Goal: Task Accomplishment & Management: Manage account settings

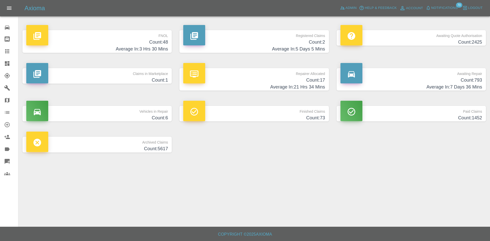
click at [312, 86] on h4 "Average In: 21 Hrs 34 Mins" at bounding box center [254, 87] width 142 height 7
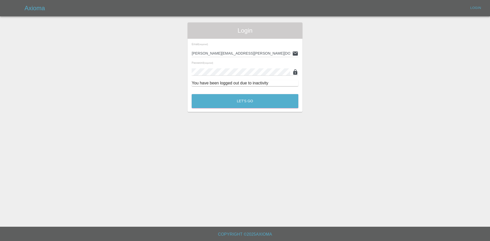
click at [231, 112] on div "Login Email (required) alex.kennett@axioma.co.uk Password (required) You have b…" at bounding box center [245, 67] width 115 height 90
click at [241, 97] on button "Let's Go" at bounding box center [245, 101] width 107 height 14
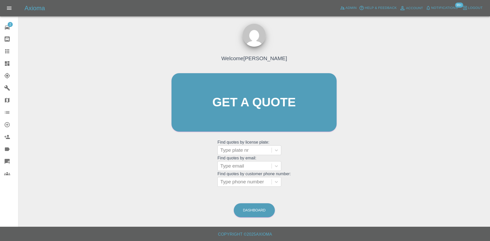
click at [7, 65] on icon at bounding box center [7, 63] width 5 height 5
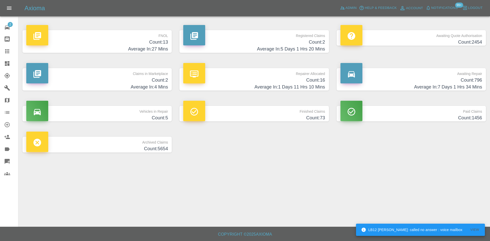
click at [232, 80] on h4 "Count: 16" at bounding box center [254, 80] width 142 height 7
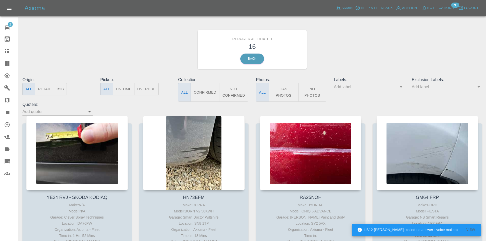
click at [60, 90] on button "B2B" at bounding box center [60, 89] width 13 height 13
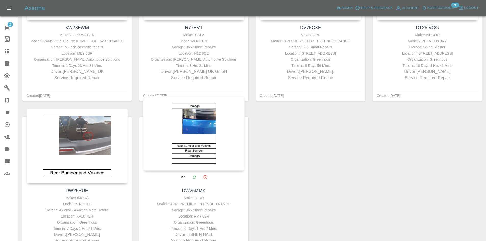
scroll to position [397, 0]
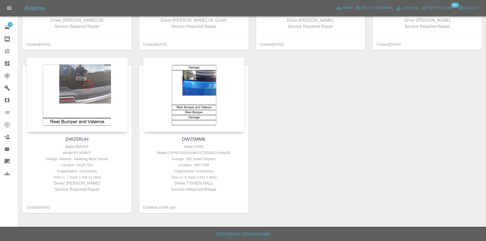
click at [4, 63] on icon at bounding box center [7, 63] width 6 height 6
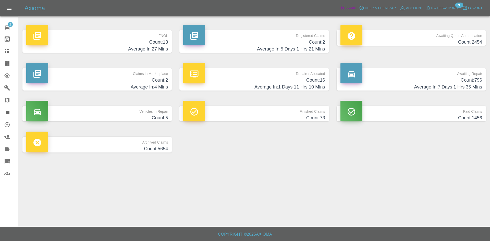
click at [346, 10] on span "Admin" at bounding box center [351, 8] width 11 height 6
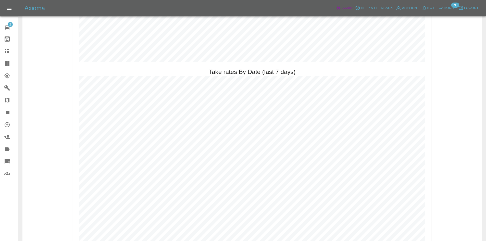
scroll to position [655, 0]
click at [4, 63] on link "Dashboard" at bounding box center [9, 63] width 18 height 12
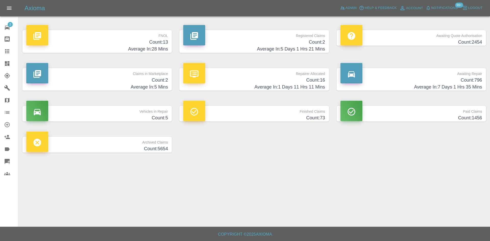
click at [461, 39] on h4 "Count: 2454" at bounding box center [412, 42] width 142 height 7
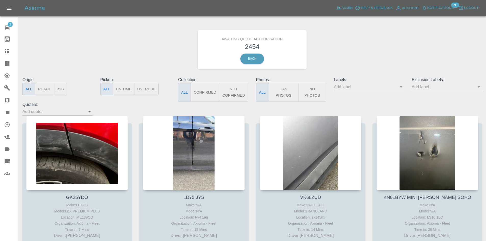
click at [87, 111] on icon "Open" at bounding box center [90, 112] width 6 height 6
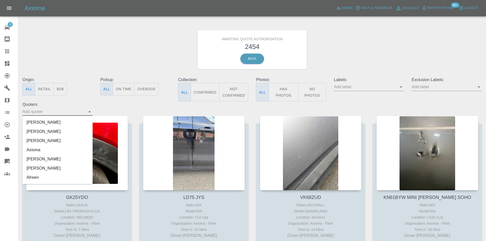
click at [43, 168] on li "[PERSON_NAME]" at bounding box center [57, 168] width 70 height 9
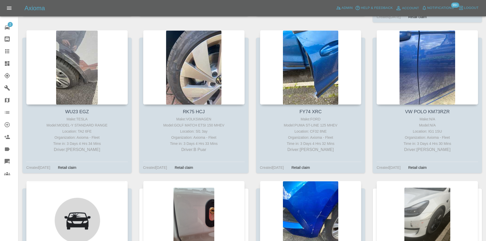
scroll to position [1149, 0]
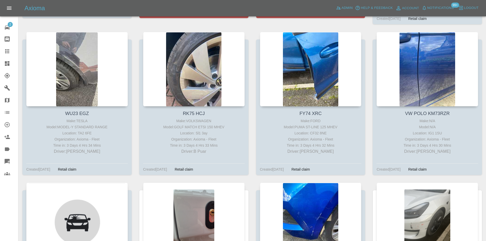
click at [0, 66] on link "Dashboard" at bounding box center [9, 63] width 18 height 12
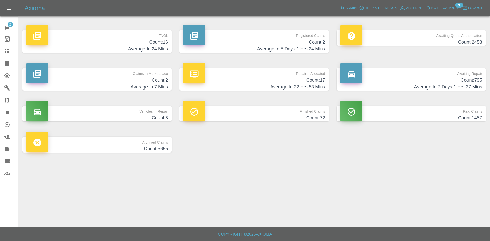
click at [139, 81] on h4 "Count: 2" at bounding box center [97, 80] width 142 height 7
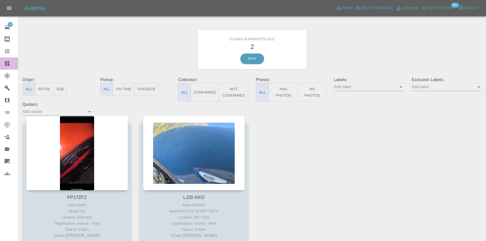
click at [4, 63] on icon at bounding box center [7, 63] width 6 height 6
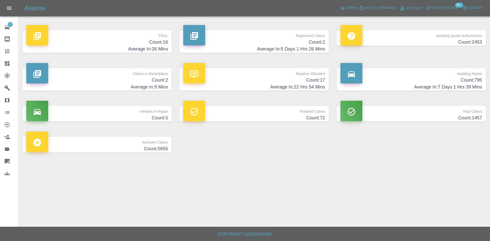
click at [439, 77] on h4 "Count: 795" at bounding box center [412, 80] width 142 height 7
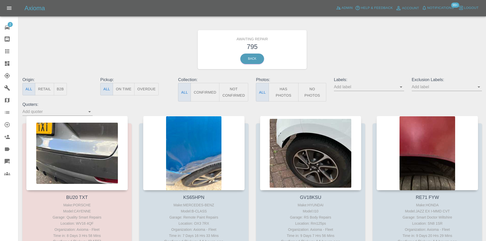
click at [66, 91] on button "B2B" at bounding box center [60, 89] width 13 height 13
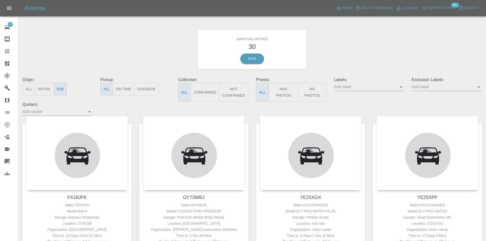
click at [2, 58] on link "Dashboard" at bounding box center [9, 63] width 18 height 12
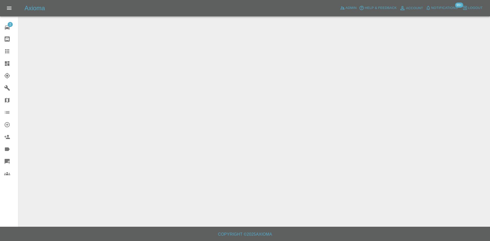
click at [1, 63] on link "Dashboard" at bounding box center [9, 63] width 18 height 12
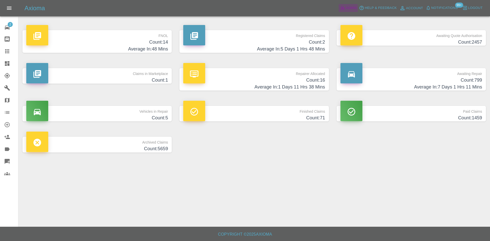
click at [345, 10] on icon at bounding box center [342, 7] width 5 height 5
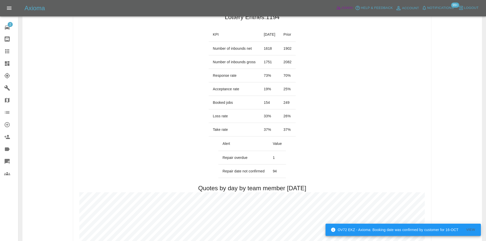
scroll to position [26, 0]
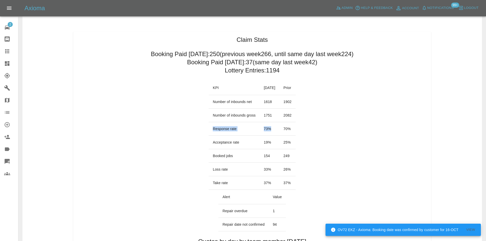
drag, startPoint x: 271, startPoint y: 128, endPoint x: 202, endPoint y: 128, distance: 68.9
click at [209, 128] on tr "Response rate 73 % 70 %" at bounding box center [252, 129] width 87 height 14
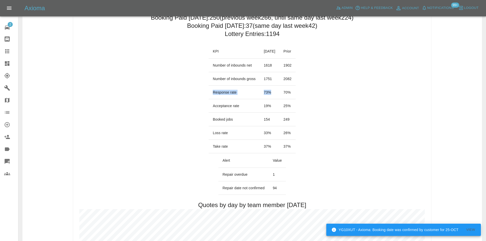
scroll to position [51, 0]
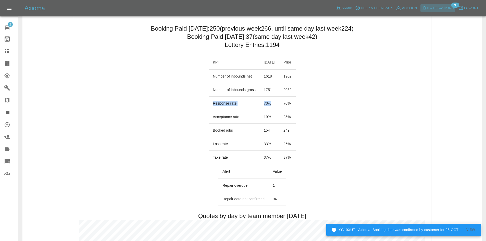
click at [444, 10] on span "Notifications" at bounding box center [441, 8] width 27 height 6
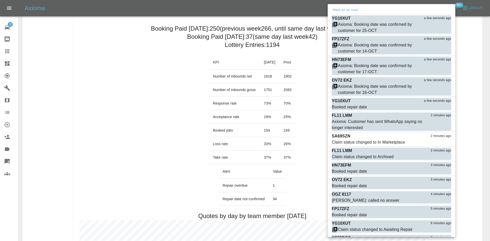
click at [135, 149] on div at bounding box center [245, 120] width 490 height 241
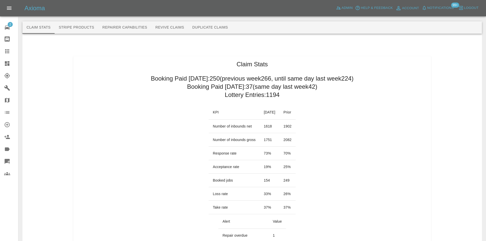
scroll to position [0, 0]
click at [3, 63] on link "Dashboard" at bounding box center [9, 63] width 18 height 12
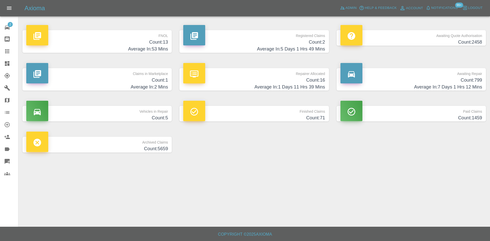
click at [433, 85] on h4 "Average In: 7 Days 1 Hrs 12 Mins" at bounding box center [412, 87] width 142 height 7
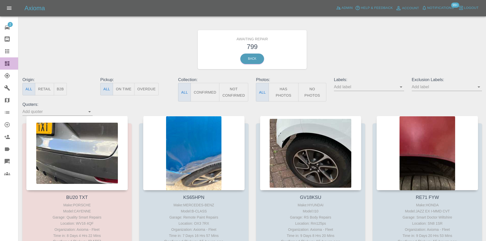
click at [4, 68] on link "Dashboard" at bounding box center [9, 63] width 18 height 12
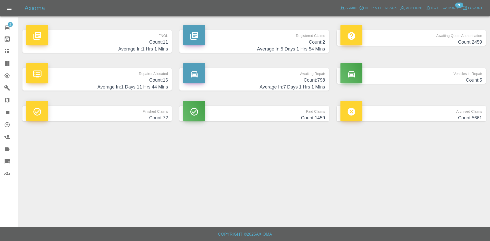
click at [166, 80] on h4 "Count: 16" at bounding box center [97, 80] width 142 height 7
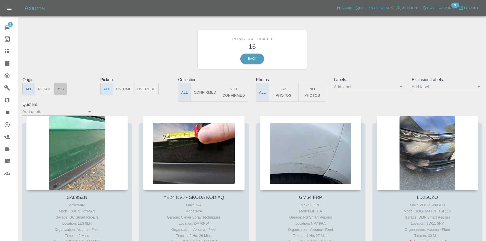
click at [66, 88] on button "B2B" at bounding box center [60, 89] width 13 height 13
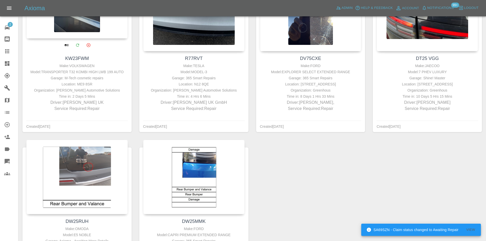
scroll to position [255, 0]
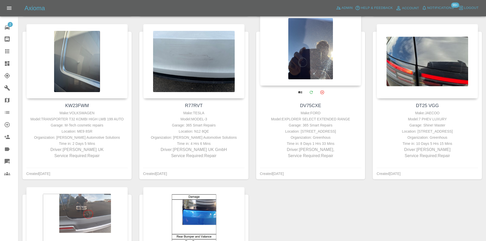
click at [287, 62] on div at bounding box center [311, 48] width 102 height 75
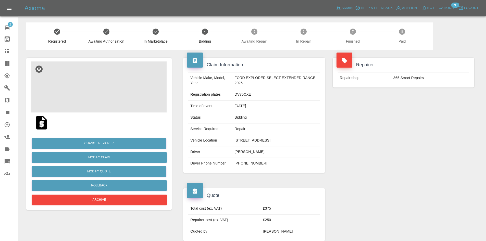
click at [133, 97] on img at bounding box center [98, 87] width 135 height 51
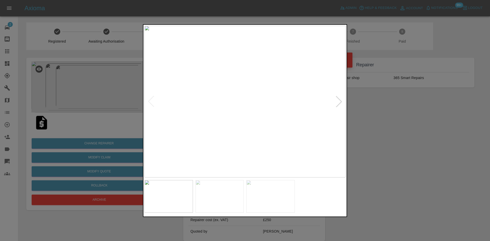
click at [334, 106] on div at bounding box center [338, 101] width 11 height 11
click at [337, 104] on div at bounding box center [338, 101] width 11 height 11
click at [377, 142] on div at bounding box center [245, 120] width 490 height 241
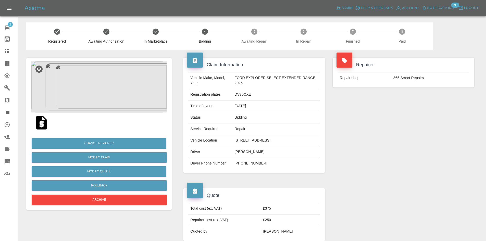
click at [268, 154] on td "[PERSON_NAME]," at bounding box center [276, 152] width 87 height 11
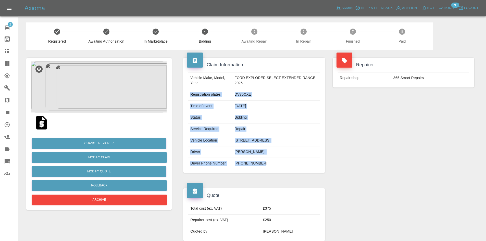
drag, startPoint x: 267, startPoint y: 168, endPoint x: 190, endPoint y: 95, distance: 106.2
click at [190, 95] on tbody "Vehicle Make, Model, Year FORD EXPLORER SELECT EXTENDED RANGE 2025 Registration…" at bounding box center [253, 120] width 131 height 97
copy tbody "Registration plates DV75CXE Time of event 30/09/2025 Status Bidding Service Req…"
click at [132, 96] on img at bounding box center [98, 87] width 135 height 51
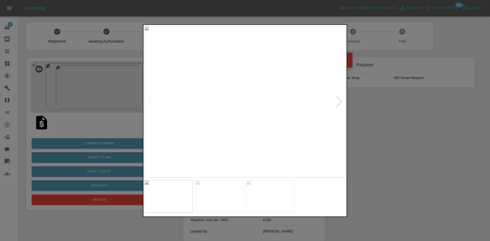
click at [341, 102] on div at bounding box center [338, 101] width 11 height 11
click at [401, 130] on div at bounding box center [245, 120] width 490 height 241
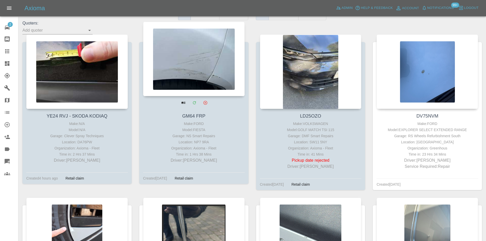
scroll to position [26, 0]
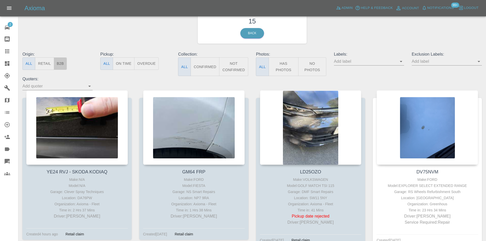
click at [67, 66] on button "B2B" at bounding box center [60, 63] width 13 height 13
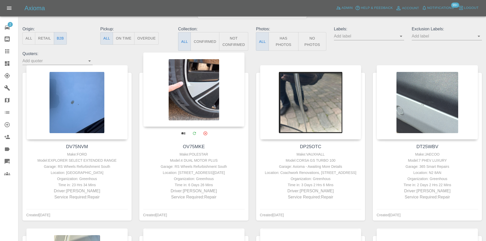
scroll to position [51, 0]
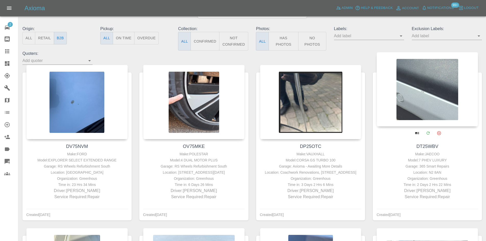
click at [428, 115] on div at bounding box center [428, 89] width 102 height 75
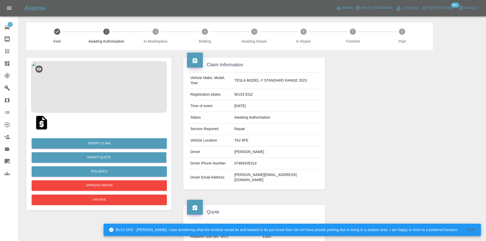
click at [269, 174] on td "sabarinath.bhaskar@gmail.com" at bounding box center [277, 177] width 88 height 16
copy td "sabarinath.bhaskar@gmail.com"
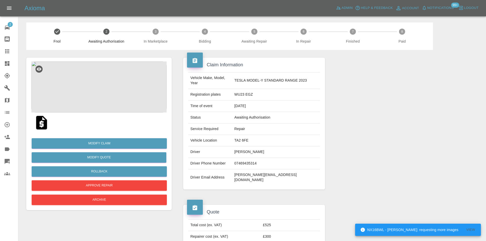
click at [254, 149] on td "Sab Bhaskaran" at bounding box center [277, 152] width 88 height 11
click at [252, 147] on td "Sab Bhaskaran" at bounding box center [277, 152] width 88 height 11
click at [251, 151] on td "Sab Bhaskaran" at bounding box center [277, 152] width 88 height 11
click at [250, 150] on td "Sab Bhaskaran" at bounding box center [277, 152] width 88 height 11
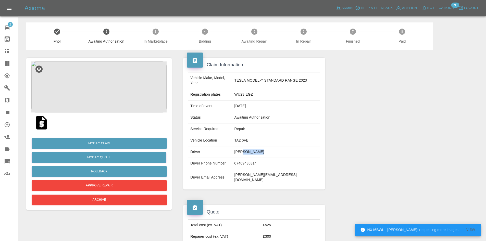
click at [250, 150] on td "Sab Bhaskaran" at bounding box center [277, 152] width 88 height 11
click at [250, 150] on td "[PERSON_NAME]" at bounding box center [277, 152] width 88 height 11
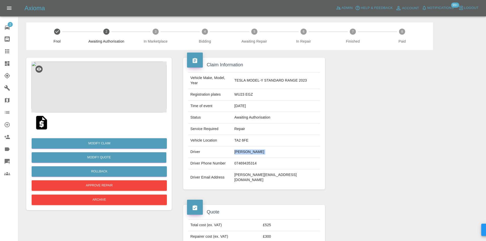
click at [252, 149] on td "[PERSON_NAME]" at bounding box center [277, 152] width 88 height 11
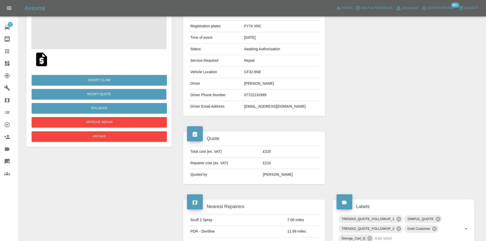
scroll to position [11, 0]
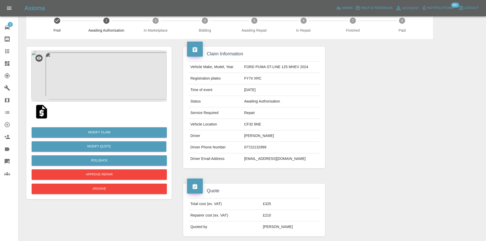
click at [104, 69] on img at bounding box center [98, 76] width 135 height 51
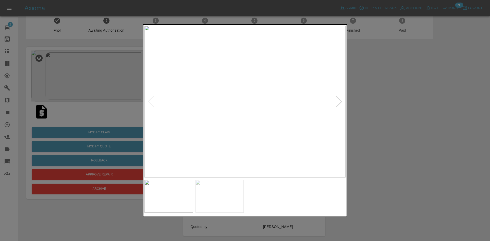
click at [368, 107] on div at bounding box center [245, 120] width 490 height 241
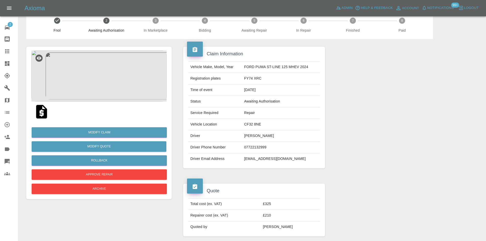
click at [256, 136] on td "Emily Longley" at bounding box center [281, 135] width 78 height 11
click at [256, 133] on td "Emily Longley" at bounding box center [281, 135] width 78 height 11
copy td "Emily Longley"
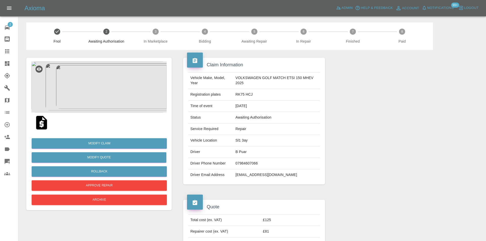
click at [95, 93] on img at bounding box center [98, 87] width 135 height 51
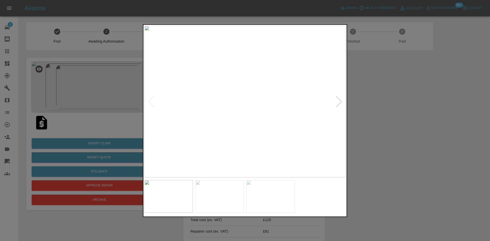
click at [332, 100] on img at bounding box center [244, 102] width 201 height 152
click at [337, 100] on div at bounding box center [338, 101] width 11 height 11
click at [381, 106] on div at bounding box center [245, 120] width 490 height 241
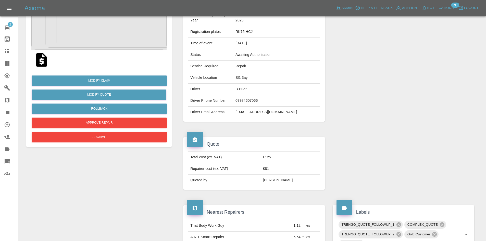
scroll to position [16, 0]
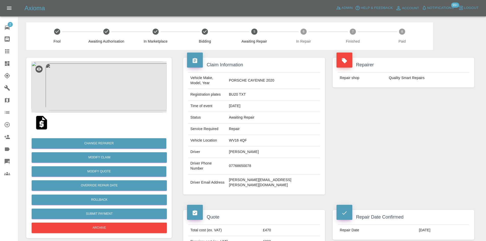
click at [6, 65] on icon at bounding box center [7, 63] width 5 height 5
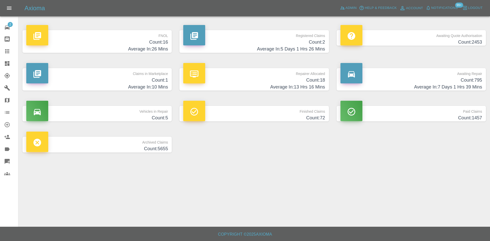
click at [147, 42] on h4 "Count: 16" at bounding box center [97, 42] width 142 height 7
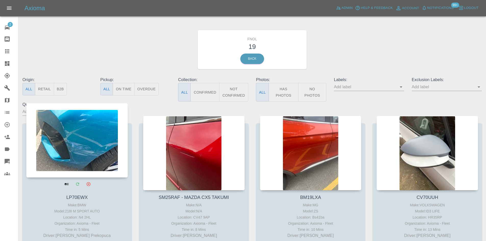
click at [94, 159] on div at bounding box center [77, 140] width 102 height 75
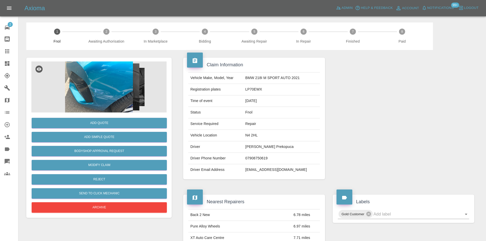
click at [116, 107] on img at bounding box center [98, 87] width 135 height 51
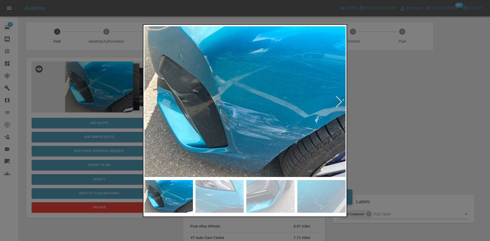
click at [337, 98] on div at bounding box center [338, 101] width 11 height 11
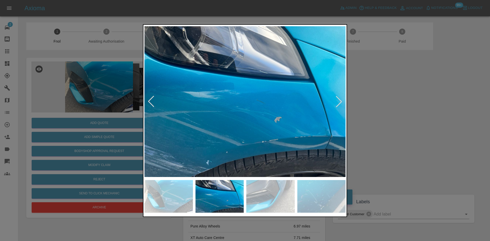
click at [337, 98] on div at bounding box center [338, 101] width 11 height 11
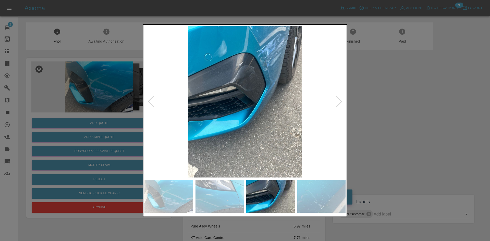
click at [337, 98] on div at bounding box center [338, 101] width 11 height 11
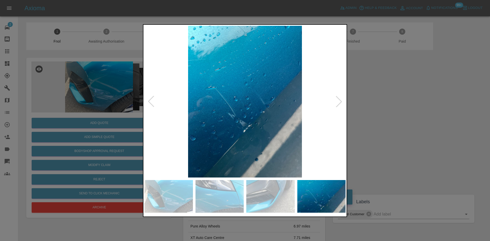
click at [337, 98] on div at bounding box center [338, 101] width 11 height 11
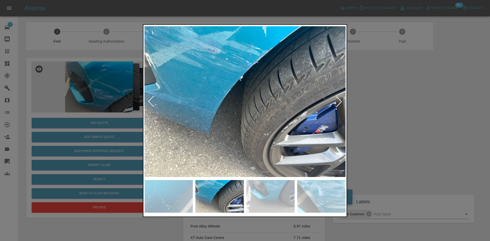
drag, startPoint x: 417, startPoint y: 103, endPoint x: 395, endPoint y: 117, distance: 26.0
click at [417, 105] on div at bounding box center [245, 120] width 490 height 241
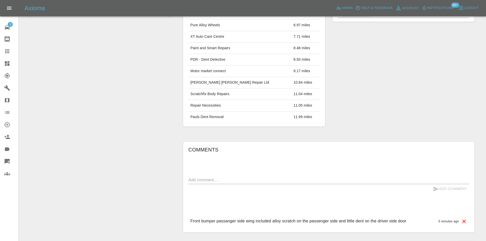
scroll to position [204, 0]
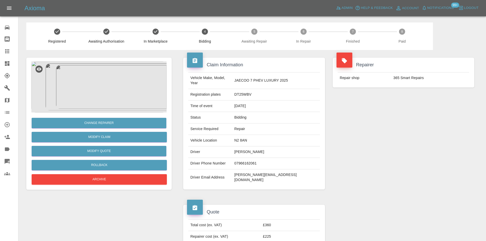
click at [7, 69] on link "Dashboard" at bounding box center [9, 63] width 18 height 12
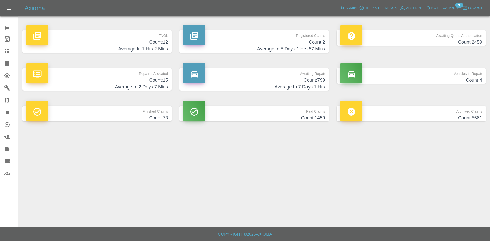
click at [317, 80] on h4 "Count: 799" at bounding box center [254, 80] width 142 height 7
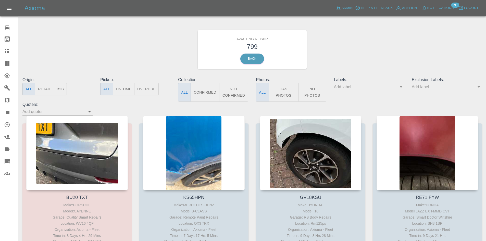
click at [58, 92] on button "B2B" at bounding box center [60, 89] width 13 height 13
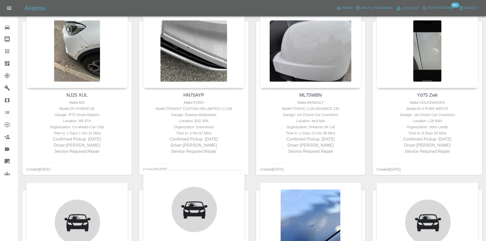
scroll to position [1021, 0]
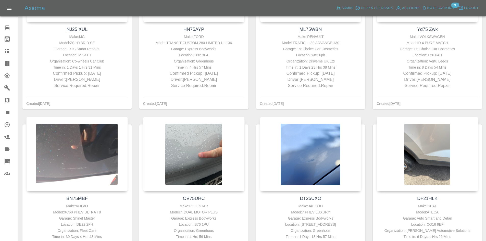
click at [0, 58] on link "Dashboard" at bounding box center [9, 63] width 18 height 12
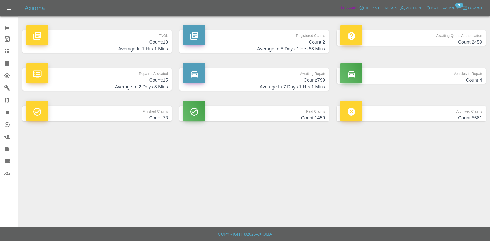
click at [354, 5] on span "Admin" at bounding box center [351, 8] width 11 height 6
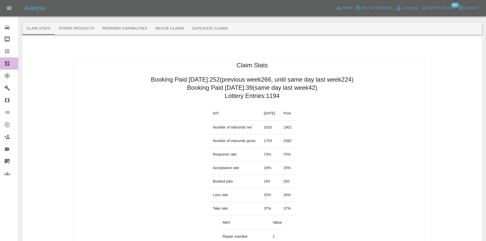
click at [0, 64] on link "Dashboard" at bounding box center [9, 63] width 18 height 12
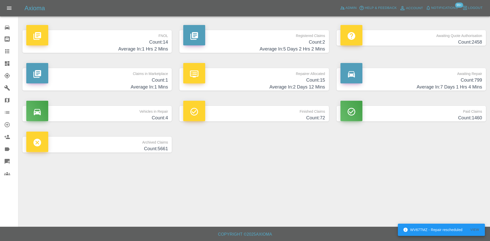
click at [285, 70] on p "Repairer Allocated" at bounding box center [254, 72] width 142 height 9
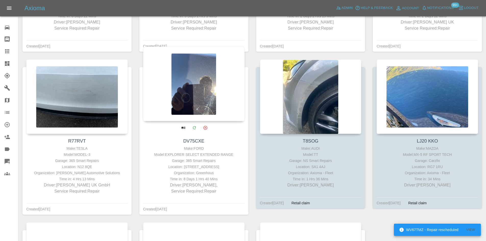
scroll to position [560, 0]
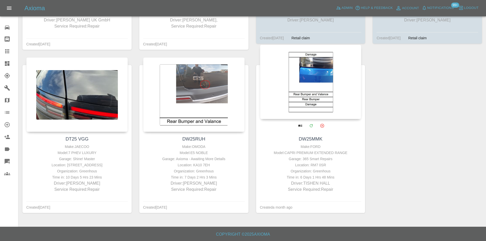
click at [311, 96] on div at bounding box center [311, 82] width 102 height 75
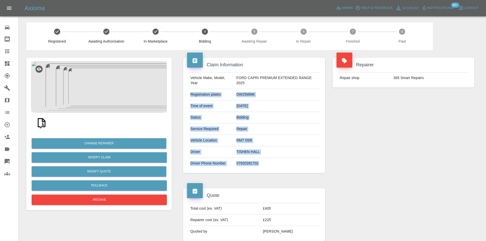
drag, startPoint x: 249, startPoint y: 148, endPoint x: 189, endPoint y: 96, distance: 79.6
click at [189, 96] on tbody "Vehicle Make, Model, Year FORD CAPRI PREMIUM EXTENDED RANGE 2025 Registration p…" at bounding box center [253, 120] width 131 height 97
copy tbody "Registration plates DW25MMK Time of event 03/09/2025 Status Bidding Service Req…"
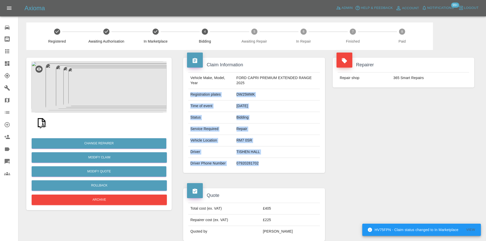
click at [116, 92] on img at bounding box center [98, 87] width 135 height 51
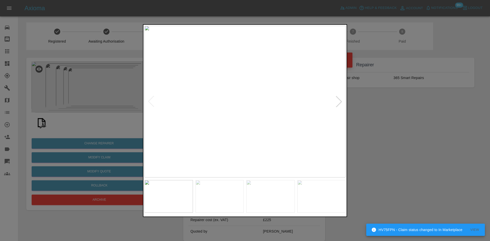
click at [342, 99] on div at bounding box center [338, 101] width 11 height 11
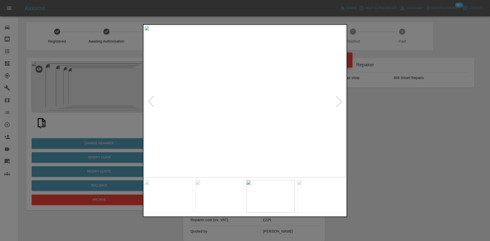
click at [342, 99] on div at bounding box center [338, 101] width 11 height 11
click at [151, 103] on div at bounding box center [151, 101] width 11 height 11
click at [69, 105] on div at bounding box center [245, 120] width 490 height 241
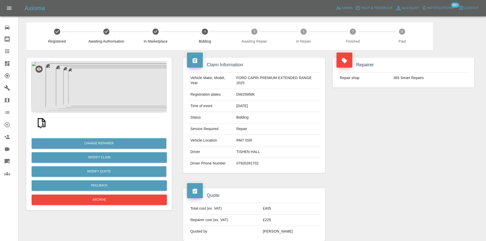
click at [8, 66] on icon at bounding box center [7, 63] width 6 height 6
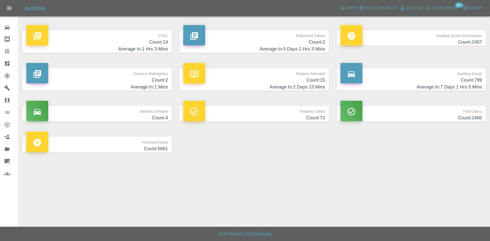
click at [267, 75] on p "Repairer Allocated" at bounding box center [254, 72] width 142 height 9
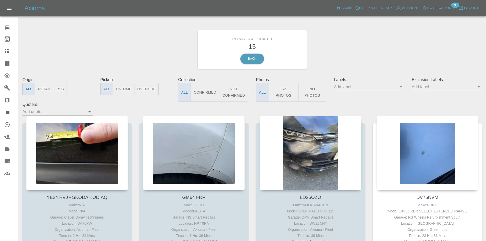
click at [57, 90] on button "B2B" at bounding box center [60, 89] width 13 height 13
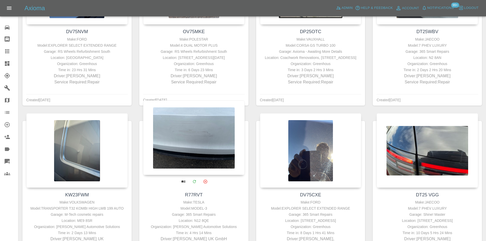
scroll to position [230, 0]
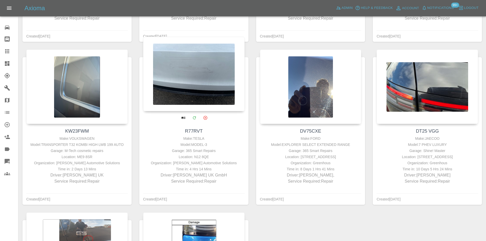
click at [186, 95] on div at bounding box center [194, 74] width 102 height 75
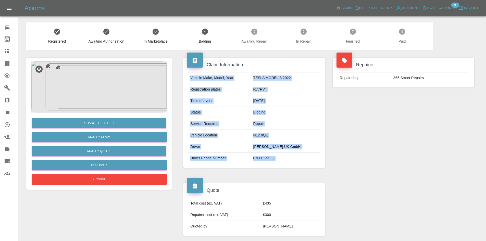
drag, startPoint x: 294, startPoint y: 159, endPoint x: 187, endPoint y: 87, distance: 128.9
click at [187, 87] on div "Vehicle Make, Model, Year TESLA MODEL-3 2022 Registration plates R77RVT Time of…" at bounding box center [254, 118] width 139 height 92
copy tbody "Vehicle Make, Model, Year TESLA MODEL-3 2022 Registration plates R77RVT Time of…"
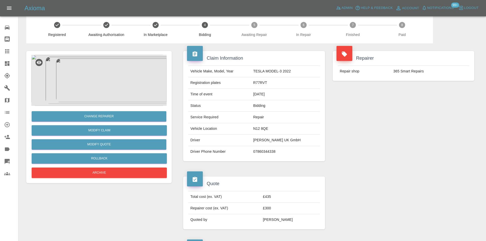
scroll to position [26, 0]
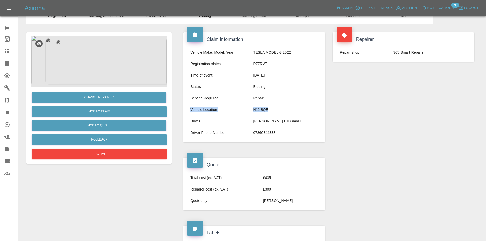
drag, startPoint x: 281, startPoint y: 114, endPoint x: 190, endPoint y: 108, distance: 91.1
click at [190, 108] on tr "Vehicle Location N12 8QE" at bounding box center [253, 109] width 131 height 11
click at [190, 108] on td "Vehicle Location" at bounding box center [219, 109] width 63 height 11
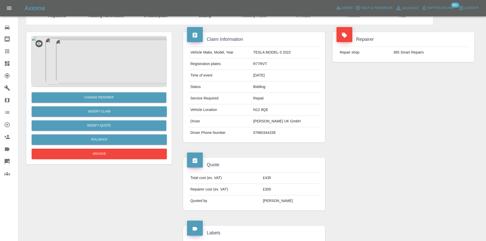
click at [293, 113] on td "N12 8QE" at bounding box center [285, 109] width 69 height 11
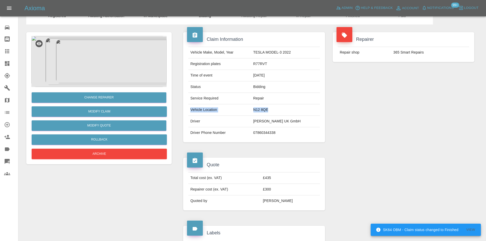
drag, startPoint x: 293, startPoint y: 113, endPoint x: 189, endPoint y: 110, distance: 103.4
click at [189, 110] on tr "Vehicle Location N12 8QE" at bounding box center [253, 109] width 131 height 11
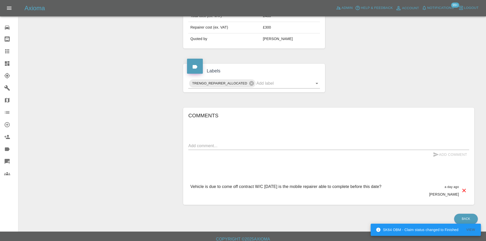
scroll to position [193, 0]
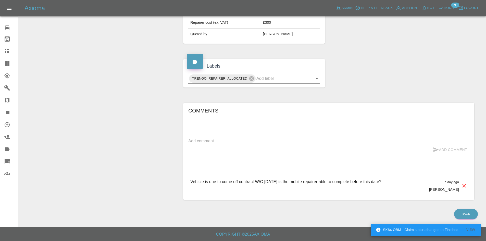
click at [304, 179] on p "Vehicle is due to come off contract W/C [DATE] is the mobile repairer able to c…" at bounding box center [285, 182] width 191 height 6
drag, startPoint x: 387, startPoint y: 180, endPoint x: 199, endPoint y: 152, distance: 190.4
click at [190, 175] on div "Vehicle is due to come off contract W/C [DATE] is the mobile repairer able to c…" at bounding box center [328, 185] width 281 height 21
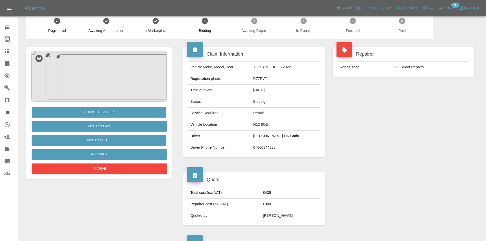
scroll to position [0, 0]
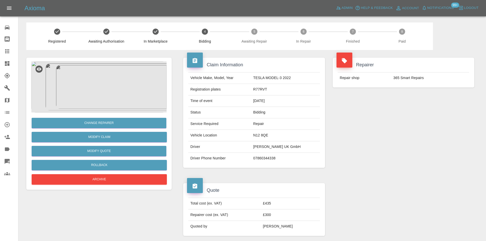
click at [274, 138] on td "N12 8QE" at bounding box center [285, 135] width 69 height 11
click at [240, 116] on td "Status" at bounding box center [219, 112] width 63 height 11
click at [260, 132] on td "N12 8QE" at bounding box center [285, 135] width 69 height 11
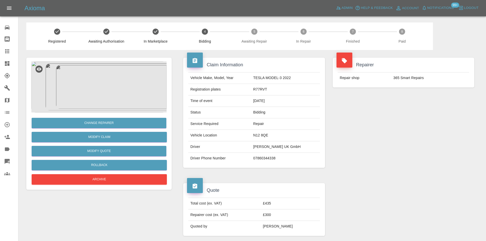
click at [262, 133] on td "N12 8QE" at bounding box center [285, 135] width 69 height 11
click at [144, 81] on img at bounding box center [98, 87] width 135 height 51
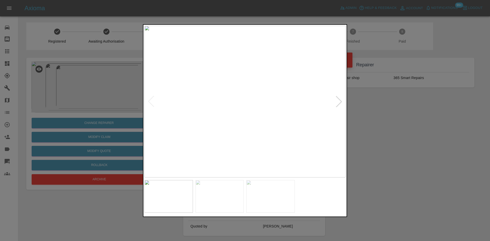
click at [394, 141] on div at bounding box center [245, 120] width 490 height 241
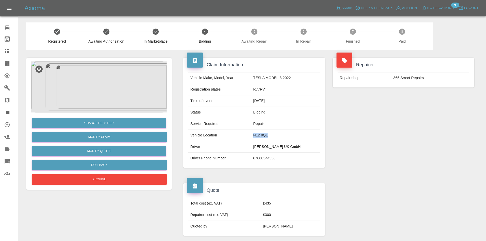
drag, startPoint x: 287, startPoint y: 136, endPoint x: 251, endPoint y: 136, distance: 35.7
click at [251, 136] on tr "Vehicle Location N12 8QE" at bounding box center [253, 135] width 131 height 11
click at [285, 162] on td "07860344338" at bounding box center [285, 158] width 69 height 11
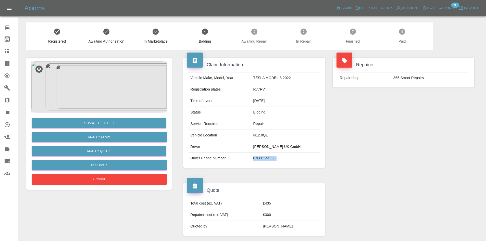
click at [136, 93] on img at bounding box center [98, 87] width 135 height 51
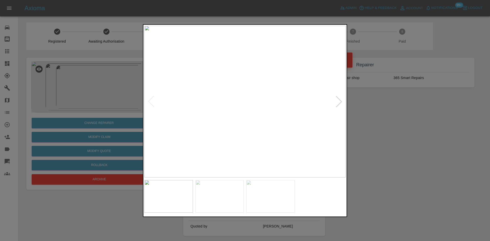
click at [341, 106] on div at bounding box center [338, 101] width 11 height 11
click at [398, 117] on div at bounding box center [245, 120] width 490 height 241
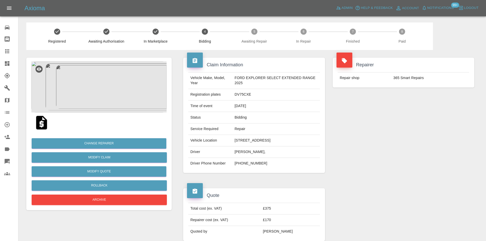
drag, startPoint x: 308, startPoint y: 140, endPoint x: 202, endPoint y: 141, distance: 105.4
click at [202, 141] on tr "Vehicle Location [STREET_ADDRESS]" at bounding box center [253, 140] width 131 height 11
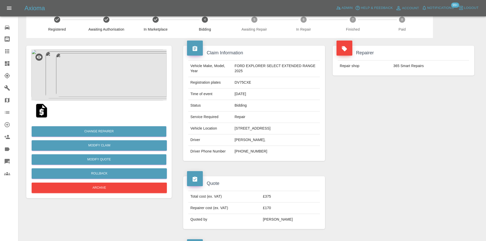
scroll to position [11, 0]
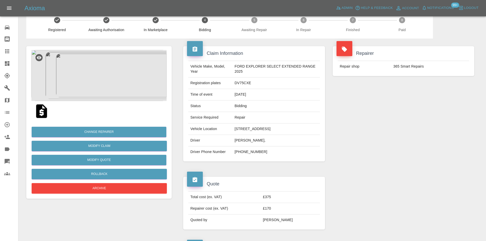
click at [271, 140] on td "[PERSON_NAME]," at bounding box center [276, 140] width 87 height 11
drag, startPoint x: 270, startPoint y: 142, endPoint x: 231, endPoint y: 139, distance: 39.2
click at [231, 139] on tr "Driver [PERSON_NAME]," at bounding box center [253, 140] width 131 height 11
click at [241, 81] on td "DV75CXE" at bounding box center [276, 83] width 87 height 11
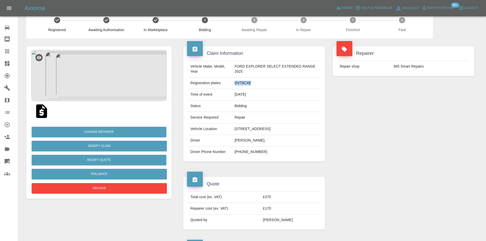
click at [106, 88] on img at bounding box center [98, 75] width 135 height 51
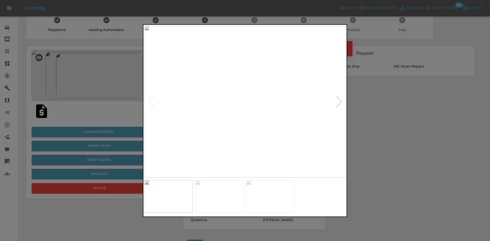
click at [343, 100] on div at bounding box center [338, 101] width 11 height 11
click at [374, 107] on div at bounding box center [245, 120] width 490 height 241
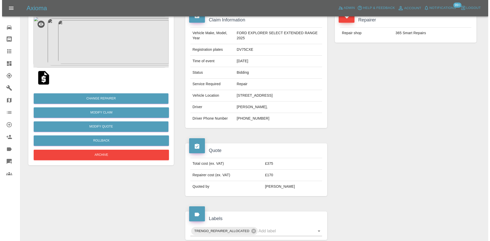
scroll to position [37, 0]
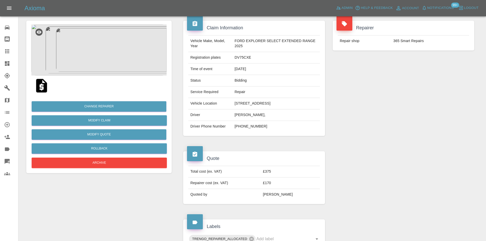
click at [86, 62] on img at bounding box center [98, 50] width 135 height 51
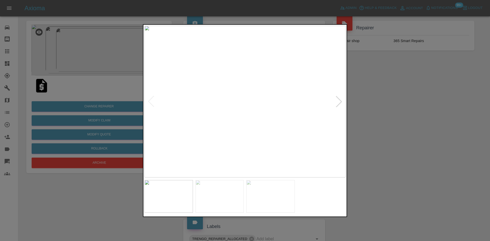
click at [333, 104] on img at bounding box center [244, 102] width 201 height 152
click at [335, 104] on div at bounding box center [338, 101] width 11 height 11
click at [369, 104] on div at bounding box center [245, 120] width 490 height 241
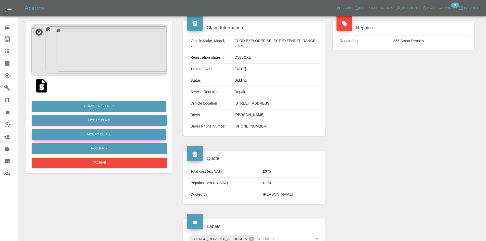
click at [107, 135] on button "Modify Quote" at bounding box center [99, 134] width 135 height 10
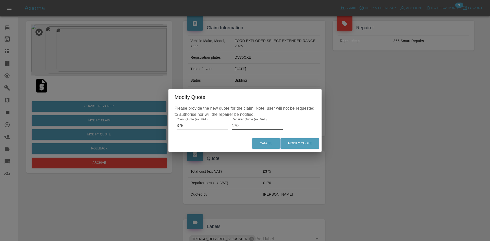
click at [244, 124] on input "170" at bounding box center [257, 126] width 51 height 8
type input "250"
click at [302, 140] on button "Modify Quote" at bounding box center [300, 143] width 39 height 10
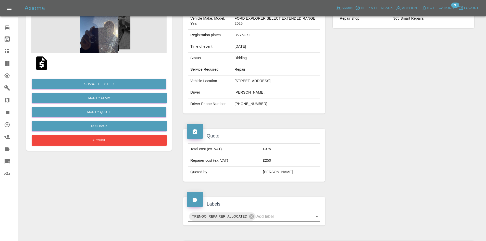
scroll to position [0, 0]
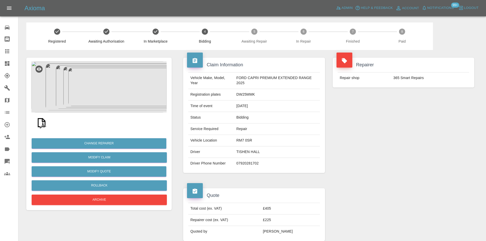
click at [103, 95] on img at bounding box center [98, 87] width 135 height 51
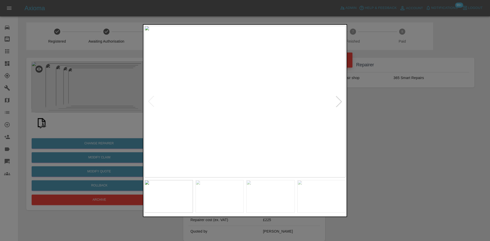
click at [338, 98] on div at bounding box center [338, 101] width 11 height 11
click at [338, 98] on img at bounding box center [244, 102] width 201 height 152
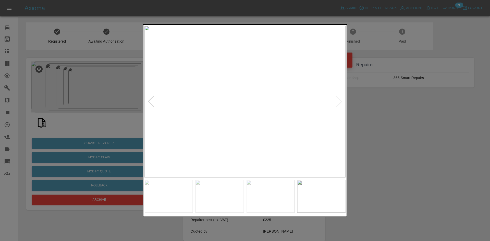
click at [418, 137] on div at bounding box center [245, 120] width 490 height 241
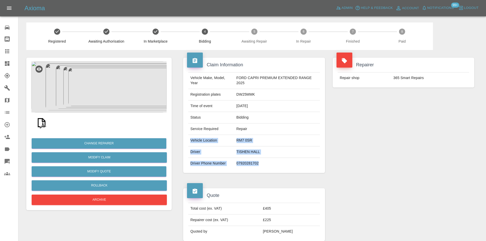
drag, startPoint x: 265, startPoint y: 163, endPoint x: 189, endPoint y: 141, distance: 78.8
click at [189, 141] on tbody "Vehicle Make, Model, Year FORD CAPRI PREMIUM EXTENDED RANGE 2025 Registration p…" at bounding box center [253, 120] width 131 height 97
copy tbody "Vehicle Location RM7 0SR Driver TISHEN HALL Driver Phone Number [PHONE_NUMBER]"
click at [294, 154] on td "TISHEN HALL" at bounding box center [278, 152] width 86 height 11
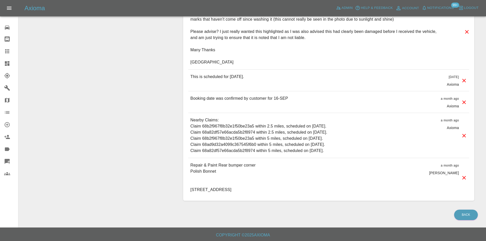
scroll to position [389, 0]
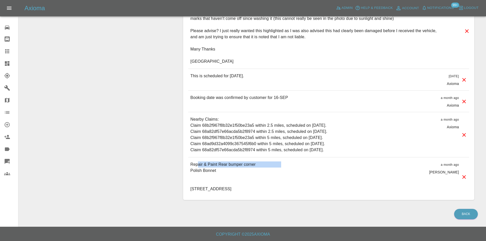
drag, startPoint x: 288, startPoint y: 167, endPoint x: 198, endPoint y: 167, distance: 89.6
click at [198, 166] on p "Repair & Paint Rear bumper corner Polish Bonnet [STREET_ADDRESS]" at bounding box center [267, 177] width 154 height 31
click at [202, 172] on p "Repair & Paint Rear bumper corner Polish Bonnet [STREET_ADDRESS]" at bounding box center [267, 177] width 154 height 31
drag, startPoint x: 220, startPoint y: 173, endPoint x: 189, endPoint y: 164, distance: 31.7
click at [189, 164] on div "Repair & Paint Rear bumper corner Polish Bonnet [STREET_ADDRESS] a month ago [P…" at bounding box center [328, 177] width 281 height 39
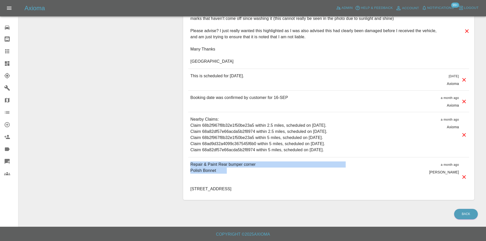
click at [205, 168] on p "Repair & Paint Rear bumper corner Polish Bonnet [STREET_ADDRESS]" at bounding box center [267, 177] width 154 height 31
drag, startPoint x: 223, startPoint y: 173, endPoint x: 186, endPoint y: 163, distance: 37.8
click at [186, 163] on div "Comments x Add Comment Morning Please see attached images, which still clearly …" at bounding box center [328, 60] width 291 height 279
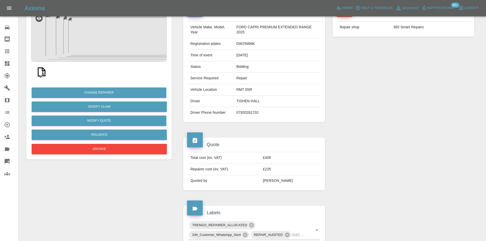
scroll to position [6, 0]
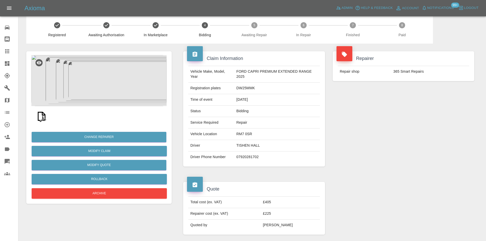
click at [108, 87] on img at bounding box center [98, 80] width 135 height 51
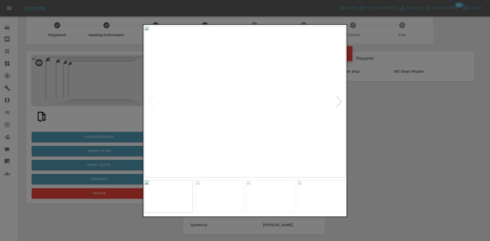
click at [337, 101] on div at bounding box center [338, 101] width 11 height 11
click at [337, 100] on div at bounding box center [338, 101] width 11 height 11
click at [337, 100] on img at bounding box center [244, 102] width 201 height 152
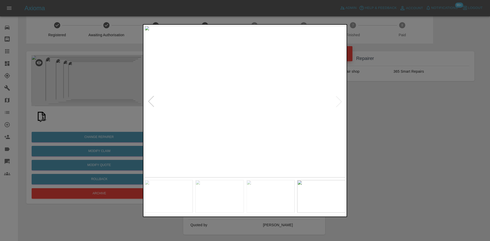
click at [151, 106] on div at bounding box center [151, 101] width 11 height 11
click at [253, 82] on img at bounding box center [244, 102] width 201 height 152
click at [150, 101] on div at bounding box center [151, 101] width 11 height 11
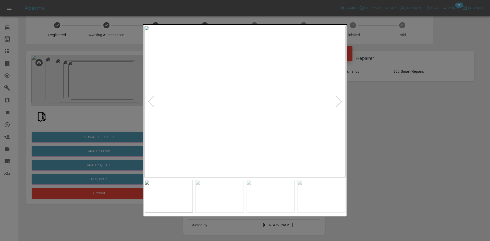
click at [374, 103] on div at bounding box center [245, 120] width 490 height 241
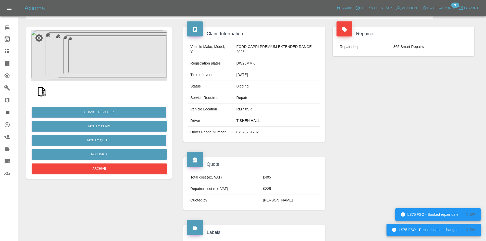
scroll to position [0, 0]
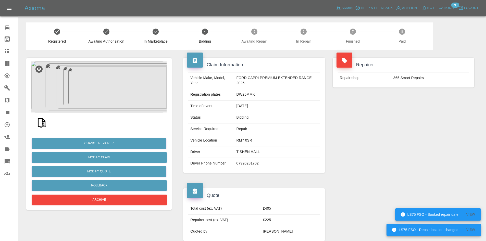
click at [98, 98] on img at bounding box center [98, 87] width 135 height 51
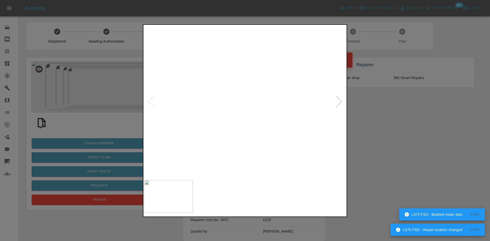
click at [340, 98] on div at bounding box center [338, 101] width 11 height 11
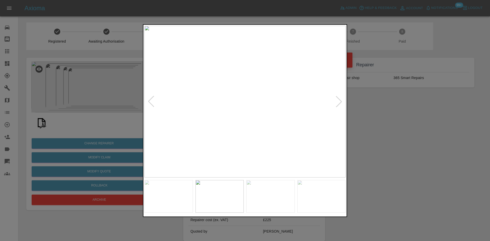
click at [340, 97] on div at bounding box center [338, 101] width 11 height 11
click at [393, 116] on div at bounding box center [245, 120] width 490 height 241
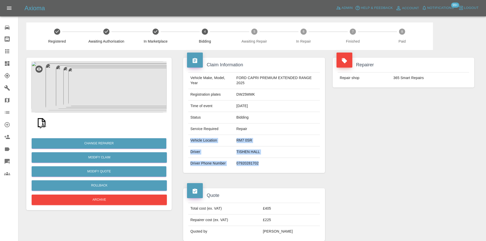
drag, startPoint x: 264, startPoint y: 164, endPoint x: 189, endPoint y: 141, distance: 78.5
click at [189, 141] on tbody "Vehicle Make, Model, Year FORD CAPRI PREMIUM EXTENDED RANGE 2025 Registration p…" at bounding box center [253, 120] width 131 height 97
copy tbody "Vehicle Location RM7 0SR Driver TISHEN HALL Driver Phone Number [PHONE_NUMBER]"
click at [282, 114] on td "Bidding" at bounding box center [278, 117] width 86 height 11
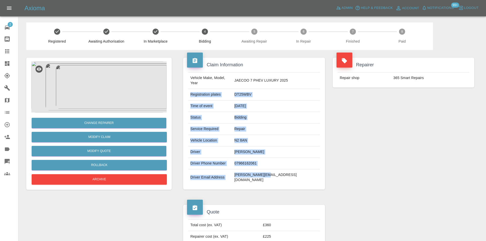
click at [191, 93] on tbody "Vehicle Make, Model, Year JAECOO 7 PHEV LUXURY 2025 Registration plates DT25WBV…" at bounding box center [253, 128] width 131 height 113
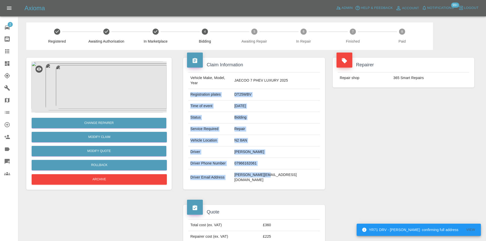
click at [87, 97] on img at bounding box center [98, 87] width 135 height 51
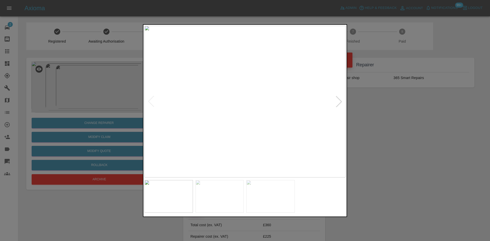
click at [339, 102] on div at bounding box center [338, 101] width 11 height 11
click at [0, 71] on div at bounding box center [245, 120] width 490 height 241
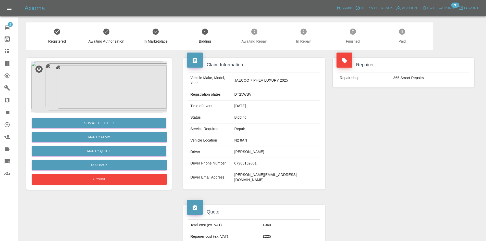
click at [6, 64] on icon at bounding box center [7, 63] width 5 height 5
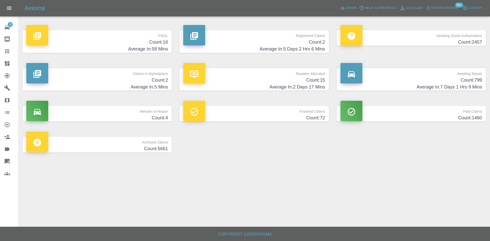
click at [276, 47] on h4 "Average In: 5 Days 2 Hrs 6 Mins" at bounding box center [254, 49] width 142 height 7
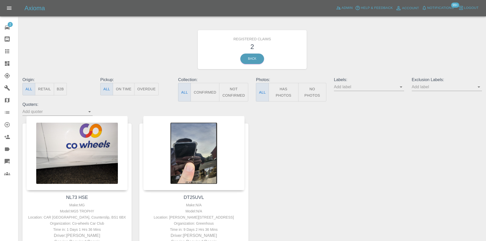
click at [358, 201] on div "NL73 HSE Make: MG Model: MG5 TROPHY Location: CAR CLUB BAY, Counterslip, BS1 6B…" at bounding box center [252, 194] width 467 height 157
click at [0, 66] on link "Dashboard" at bounding box center [9, 63] width 18 height 12
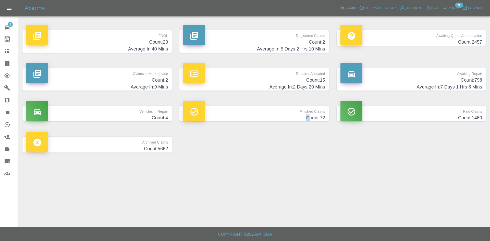
drag, startPoint x: 306, startPoint y: 189, endPoint x: 302, endPoint y: 189, distance: 4.1
click at [310, 192] on main "FNOL Count: 20 Average In: 40 Mins Registered Claims Count: 2 Average In: 5 Day…" at bounding box center [245, 113] width 490 height 227
click at [319, 76] on p "Repairer Allocated" at bounding box center [254, 72] width 142 height 9
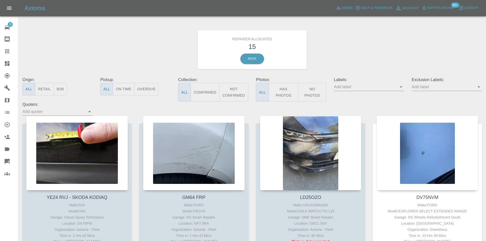
click at [0, 54] on link "Claims" at bounding box center [9, 51] width 18 height 12
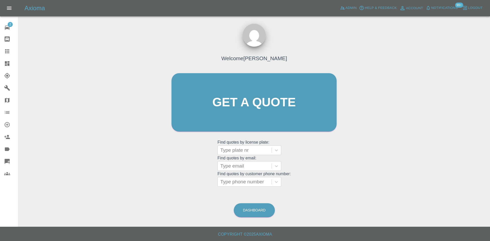
click at [2, 61] on link "Dashboard" at bounding box center [9, 63] width 18 height 12
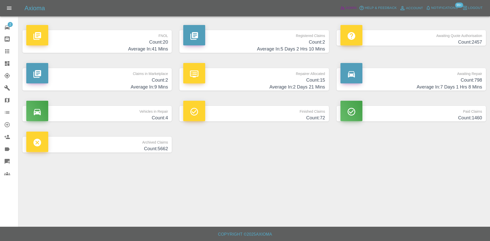
click at [348, 9] on span "Admin" at bounding box center [351, 8] width 11 height 6
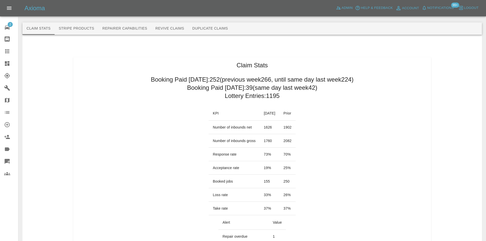
click at [3, 64] on link "Dashboard" at bounding box center [9, 63] width 18 height 12
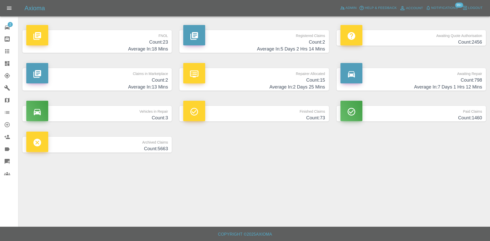
click at [142, 78] on h4 "Count: 2" at bounding box center [97, 80] width 142 height 7
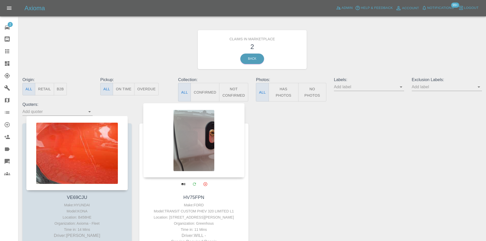
click at [187, 152] on div at bounding box center [194, 140] width 102 height 75
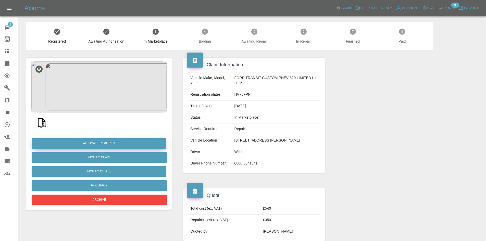
click at [98, 149] on button "Allocate Repairer" at bounding box center [99, 143] width 135 height 10
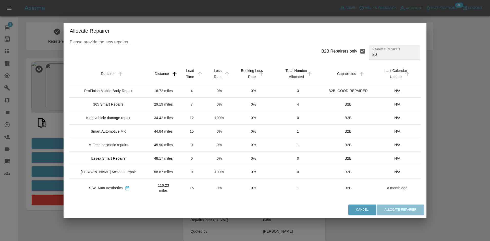
click at [127, 98] on td "ProFinish Mobile Body Repair" at bounding box center [109, 91] width 79 height 14
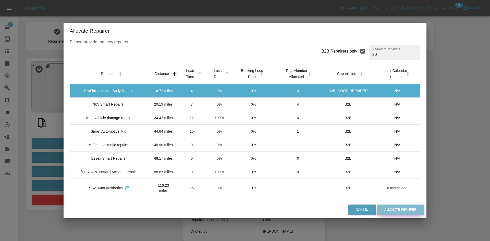
click at [388, 209] on button "Allocate Repairer" at bounding box center [400, 210] width 47 height 10
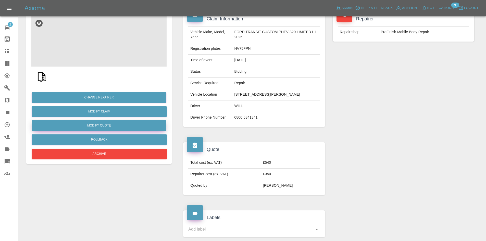
scroll to position [51, 0]
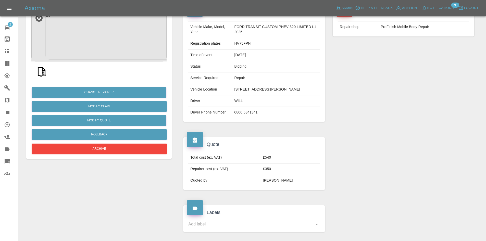
click at [118, 57] on img at bounding box center [98, 35] width 135 height 51
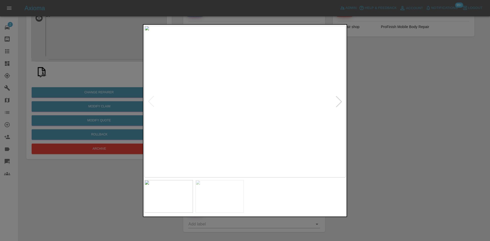
click at [340, 104] on div at bounding box center [338, 101] width 11 height 11
click at [397, 107] on div at bounding box center [245, 120] width 490 height 241
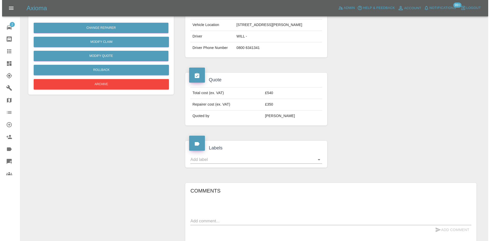
scroll to position [223, 0]
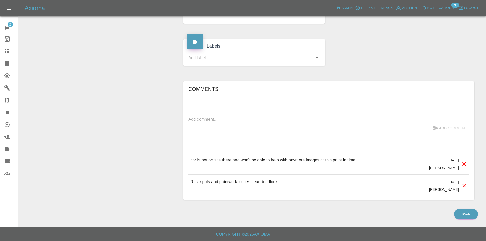
click at [466, 185] on icon at bounding box center [464, 186] width 6 height 6
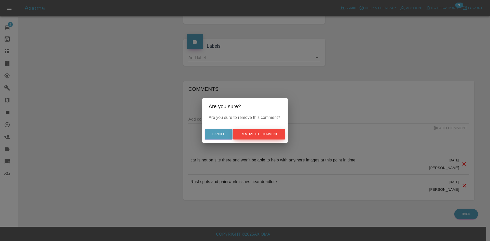
click at [244, 131] on button "Remove the comment" at bounding box center [259, 134] width 52 height 10
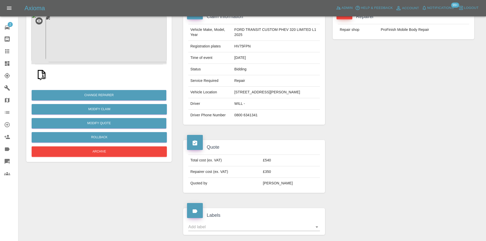
scroll to position [48, 0]
drag, startPoint x: 257, startPoint y: 100, endPoint x: 233, endPoint y: 100, distance: 24.0
click at [233, 99] on td "[STREET_ADDRESS][PERSON_NAME]" at bounding box center [276, 92] width 88 height 11
copy td "RH43HQ"
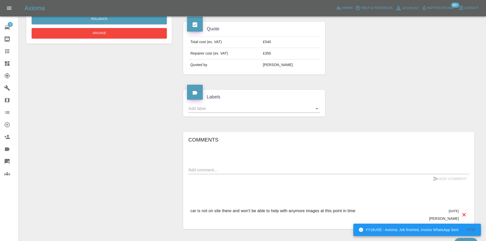
scroll to position [201, 0]
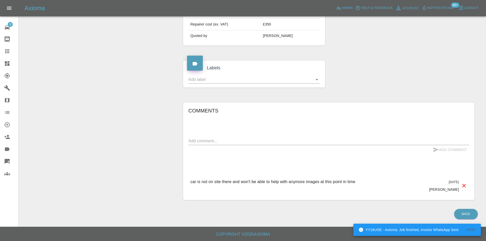
click at [209, 141] on textarea at bounding box center [328, 141] width 281 height 6
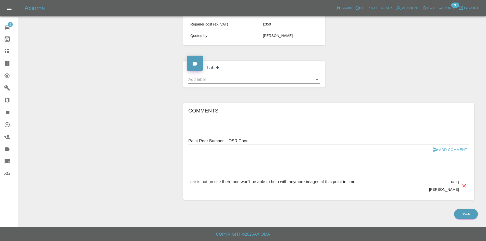
type textarea "Paint Rear Bumper + OSR Door"
click at [451, 148] on button "Add Comment" at bounding box center [450, 149] width 38 height 9
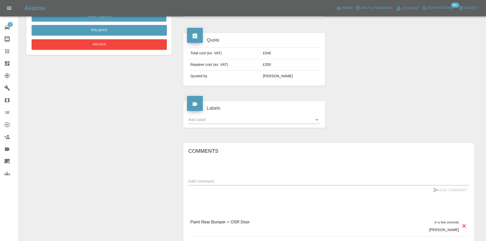
scroll to position [150, 0]
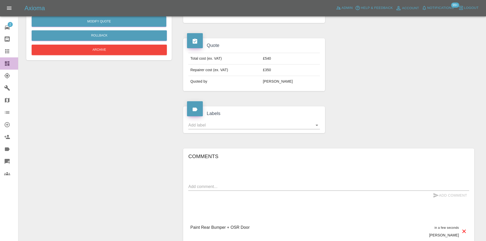
click at [5, 62] on icon at bounding box center [7, 63] width 5 height 5
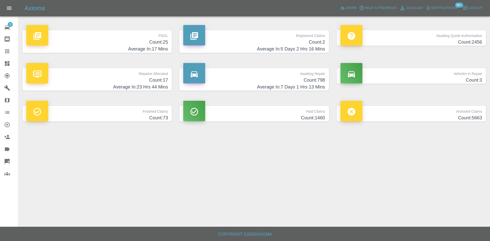
click at [149, 34] on p "FNOL" at bounding box center [97, 34] width 142 height 9
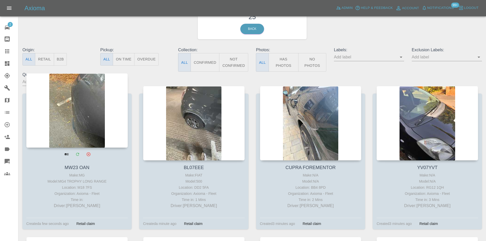
scroll to position [77, 0]
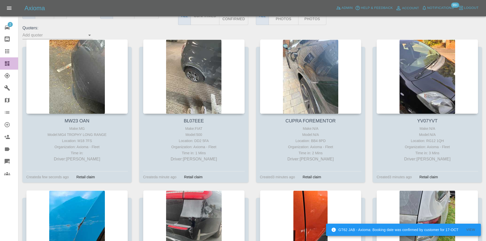
click at [5, 64] on icon at bounding box center [7, 63] width 5 height 5
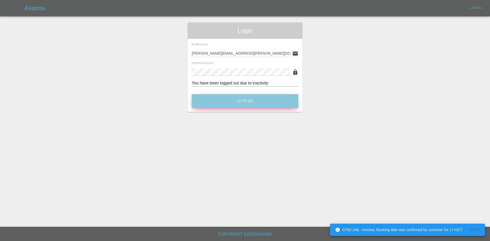
click at [218, 100] on button "Let's Go" at bounding box center [245, 101] width 107 height 14
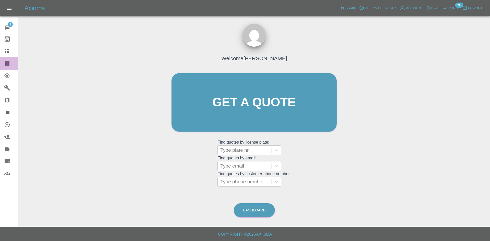
click at [8, 64] on icon at bounding box center [7, 63] width 5 height 5
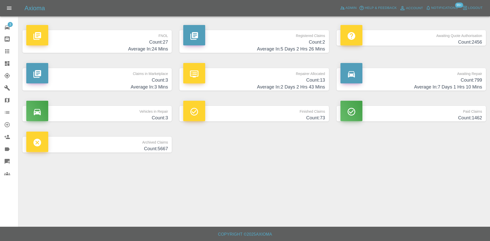
click at [216, 81] on h4 "Count: 13" at bounding box center [254, 80] width 142 height 7
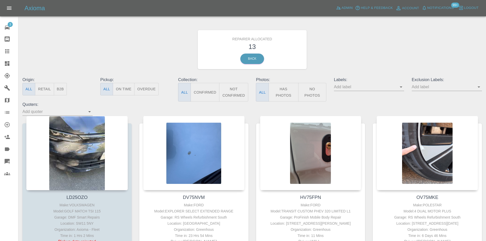
click at [53, 90] on button "Retail" at bounding box center [44, 89] width 19 height 13
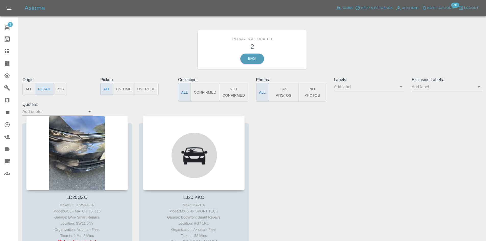
click at [57, 89] on button "B2B" at bounding box center [60, 89] width 13 height 13
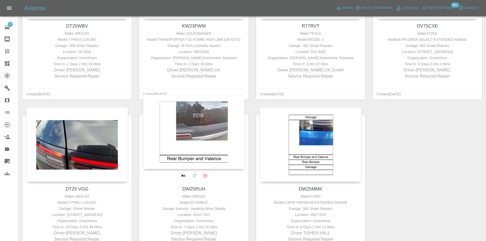
scroll to position [281, 0]
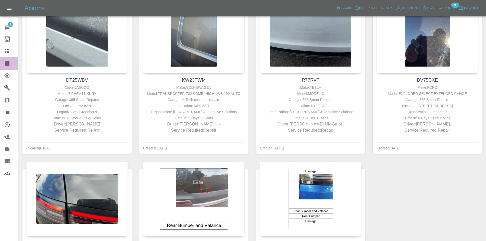
click at [1, 62] on link "Dashboard" at bounding box center [9, 63] width 18 height 12
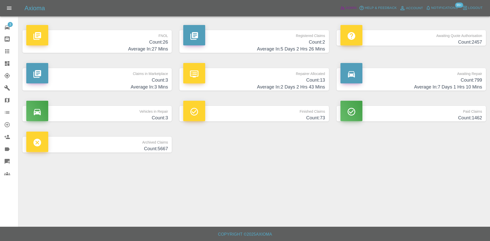
click at [352, 9] on span "Admin" at bounding box center [351, 8] width 11 height 6
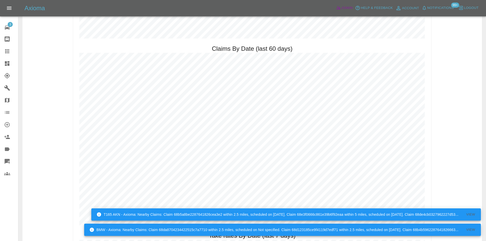
scroll to position [638, 0]
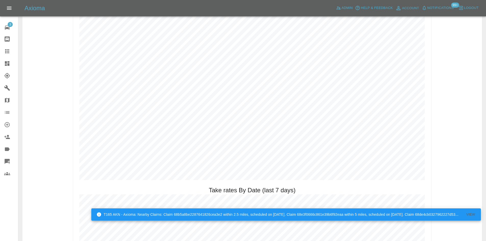
click at [2, 65] on link "Dashboard" at bounding box center [9, 63] width 18 height 12
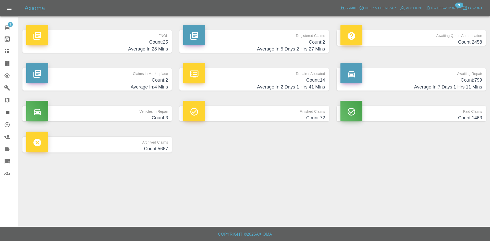
click at [128, 38] on p "FNOL" at bounding box center [97, 34] width 142 height 9
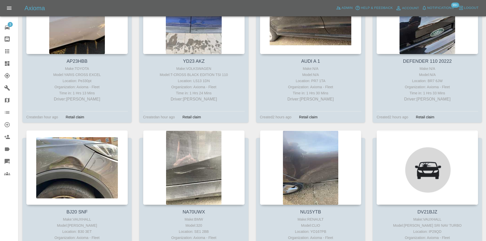
scroll to position [868, 0]
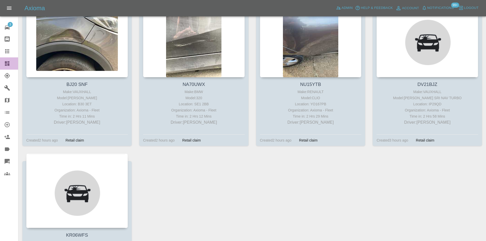
click at [4, 63] on link "Dashboard" at bounding box center [9, 63] width 18 height 12
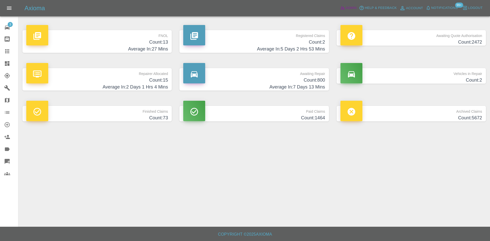
click at [345, 10] on link "Admin" at bounding box center [348, 8] width 19 height 8
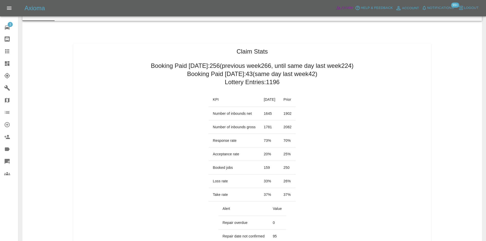
scroll to position [26, 0]
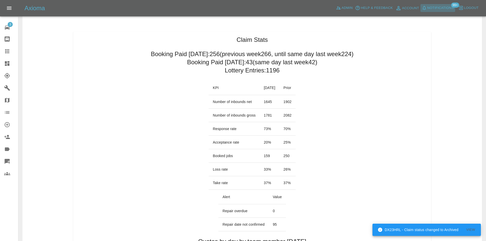
click at [441, 6] on span "Notifications" at bounding box center [441, 8] width 27 height 6
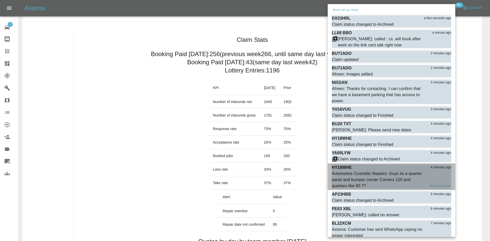
click at [374, 176] on div "Automotive Cosmetic Repairs: Guys its a quarter panel and bumper corner Corners…" at bounding box center [379, 180] width 94 height 18
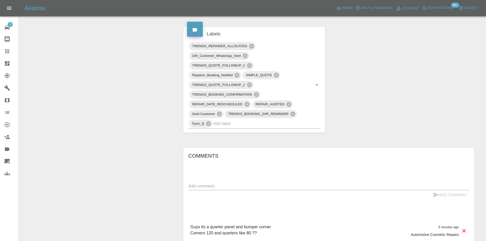
scroll to position [357, 0]
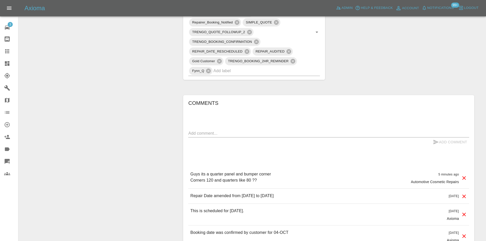
drag, startPoint x: 263, startPoint y: 184, endPoint x: 189, endPoint y: 172, distance: 75.8
click at [189, 172] on div "Guys its a quarter panel and bumper corner Corners 120 and quarters like 80 ?? …" at bounding box center [328, 177] width 281 height 21
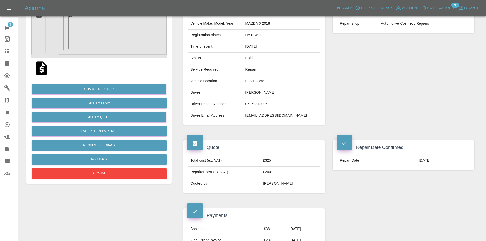
scroll to position [0, 0]
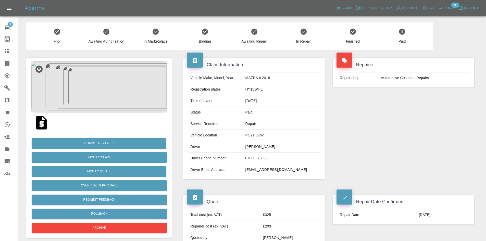
click at [113, 94] on img at bounding box center [98, 87] width 135 height 51
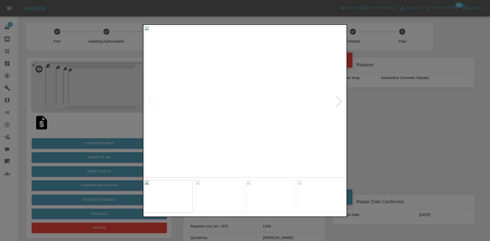
click at [343, 107] on div at bounding box center [338, 101] width 11 height 11
click at [340, 103] on div at bounding box center [338, 101] width 11 height 11
click at [403, 106] on div at bounding box center [245, 120] width 490 height 241
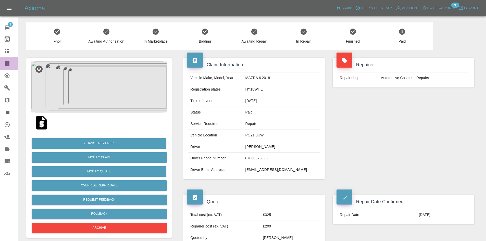
click at [6, 69] on link "Dashboard" at bounding box center [9, 63] width 18 height 12
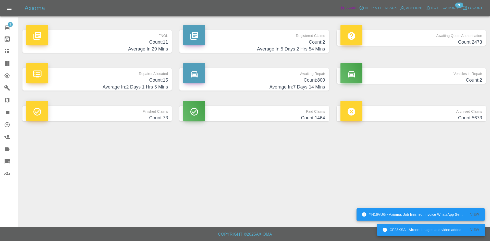
click at [343, 7] on icon at bounding box center [342, 8] width 4 height 3
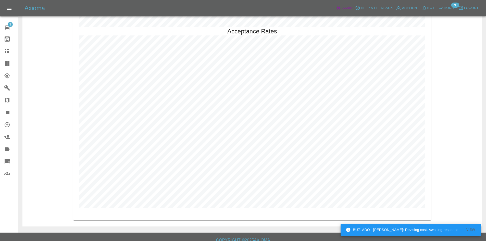
scroll to position [1165, 0]
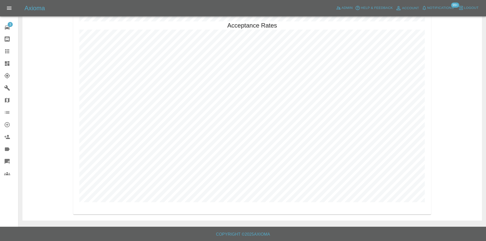
click at [3, 64] on link "Dashboard" at bounding box center [9, 63] width 18 height 12
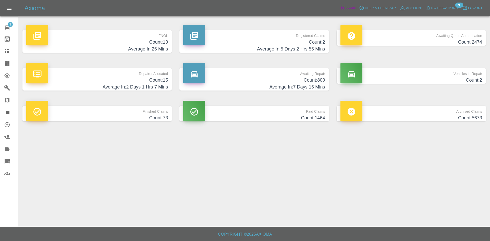
click at [341, 7] on icon at bounding box center [342, 7] width 5 height 5
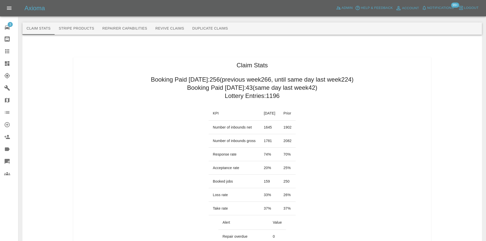
click at [80, 25] on button "Stripe Products" at bounding box center [77, 28] width 44 height 12
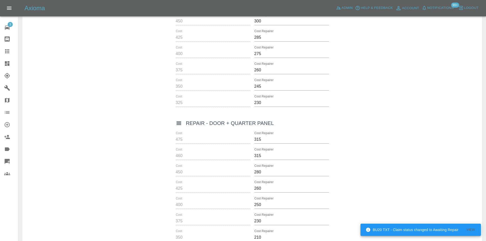
scroll to position [2425, 0]
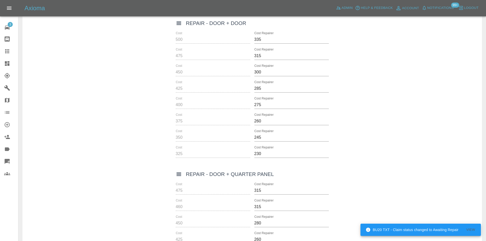
click at [260, 38] on input "335" at bounding box center [292, 39] width 75 height 8
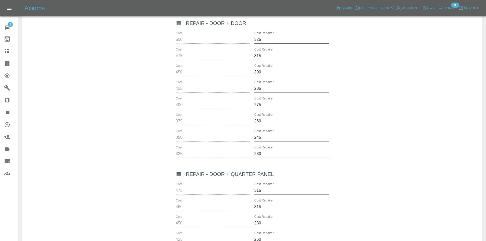
type input "325"
click at [268, 72] on input "300" at bounding box center [292, 72] width 75 height 8
click at [246, 69] on div "Cost 450 Cost Repairer 30028" at bounding box center [252, 70] width 153 height 12
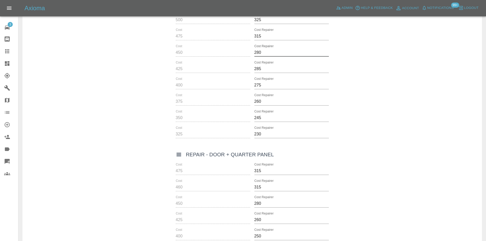
scroll to position [2451, 0]
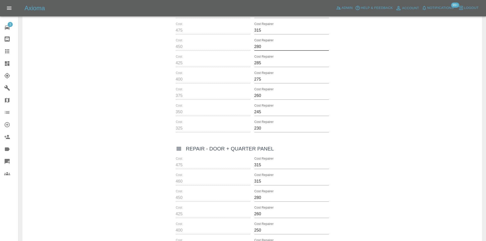
type input "280"
click at [253, 62] on div "Cost 425 Cost Repairer 285" at bounding box center [252, 61] width 153 height 12
click at [256, 63] on input "285" at bounding box center [292, 63] width 75 height 8
type input "260"
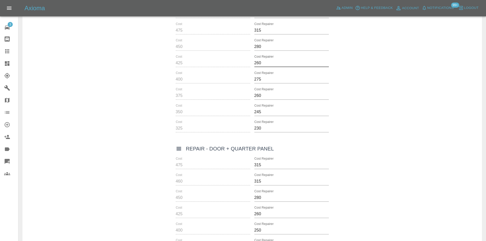
click at [257, 79] on input "275" at bounding box center [292, 79] width 75 height 8
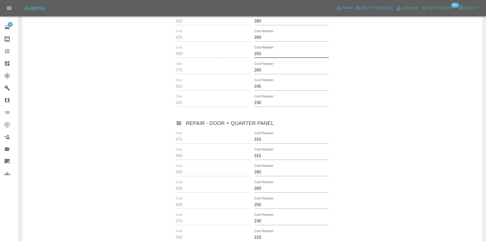
type input "250"
click at [255, 68] on input "260" at bounding box center [292, 70] width 75 height 8
type input "230"
click at [261, 85] on input "245" at bounding box center [292, 86] width 75 height 8
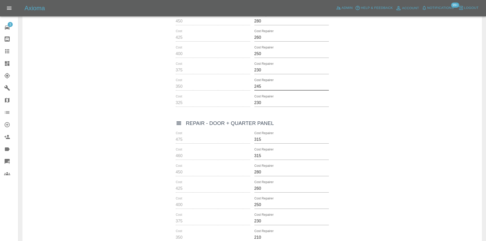
click at [260, 85] on input "245" at bounding box center [292, 86] width 75 height 8
click at [257, 86] on input "245" at bounding box center [292, 86] width 75 height 8
type input "210"
click at [255, 99] on input "230" at bounding box center [292, 103] width 75 height 8
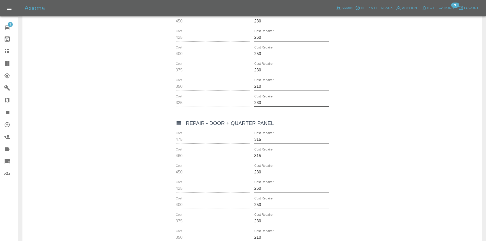
click at [255, 99] on input "230" at bounding box center [292, 103] width 75 height 8
type input "200"
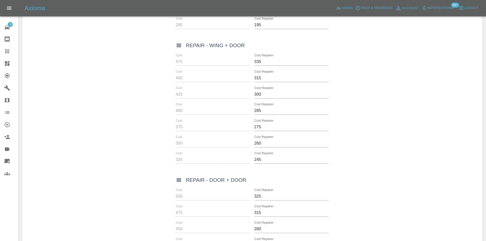
scroll to position [2246, 0]
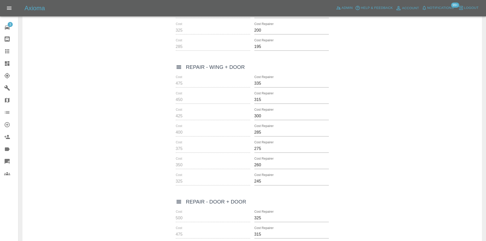
click at [258, 85] on input "335" at bounding box center [292, 83] width 75 height 8
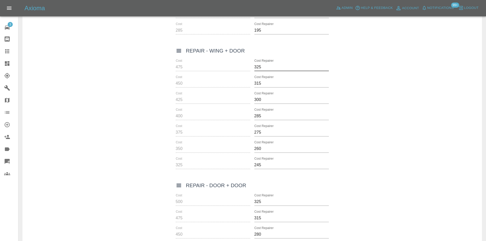
scroll to position [2272, 0]
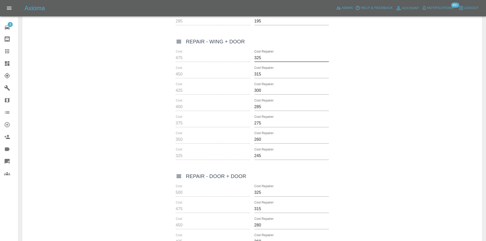
type input "325"
click at [258, 89] on input "300" at bounding box center [292, 91] width 75 height 8
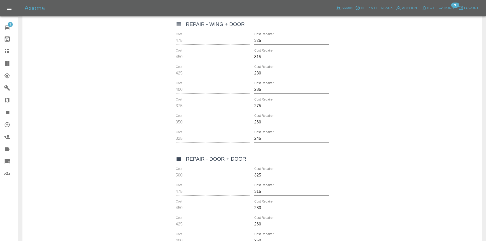
scroll to position [2297, 0]
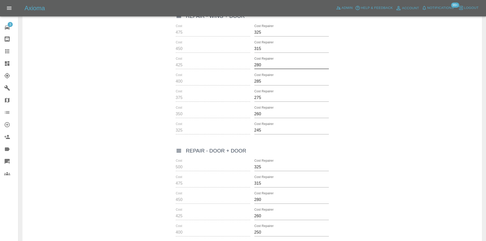
type input "280"
click at [255, 81] on input "285" at bounding box center [292, 81] width 75 height 8
type input "260"
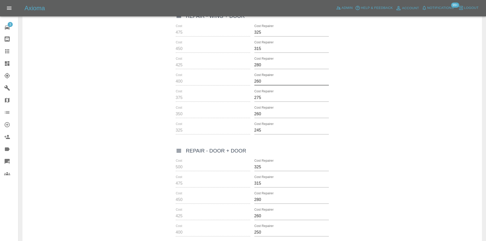
click at [259, 95] on input "275" at bounding box center [292, 98] width 75 height 8
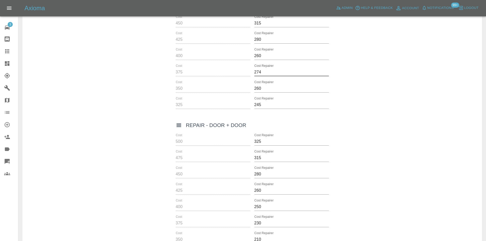
type input "274"
click at [281, 53] on input "260" at bounding box center [292, 56] width 75 height 8
type input "250"
click at [271, 24] on input "315" at bounding box center [292, 23] width 75 height 8
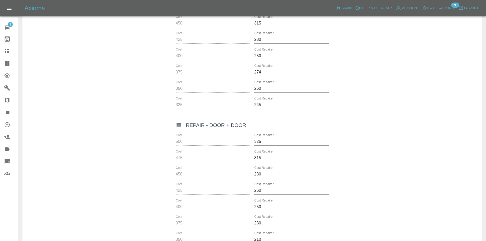
click at [271, 24] on input "315" at bounding box center [292, 23] width 75 height 8
type input "280"
click at [260, 38] on input "280" at bounding box center [292, 39] width 75 height 8
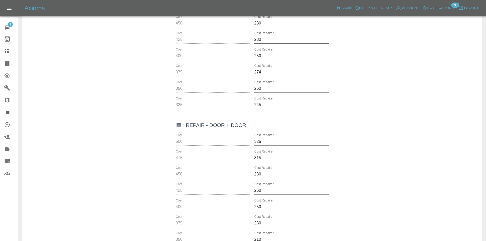
click at [260, 38] on input "280" at bounding box center [292, 39] width 75 height 8
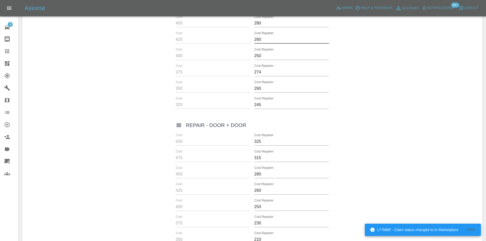
type input "260"
click at [259, 72] on input "274" at bounding box center [292, 72] width 75 height 8
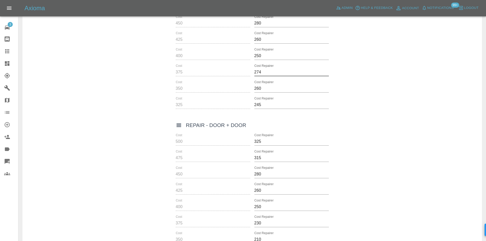
click at [259, 72] on input "274" at bounding box center [292, 72] width 75 height 8
type input "230"
click at [258, 90] on input "260" at bounding box center [292, 88] width 75 height 8
type input "210"
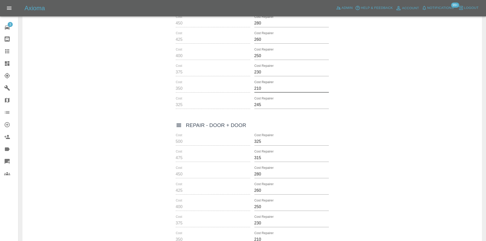
click at [256, 103] on input "245" at bounding box center [292, 105] width 75 height 8
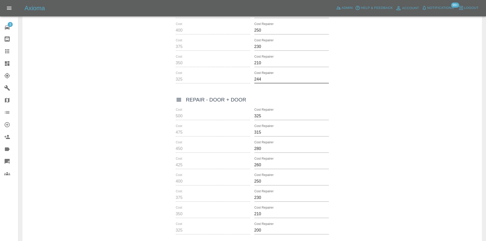
click at [259, 81] on input "244" at bounding box center [292, 79] width 75 height 8
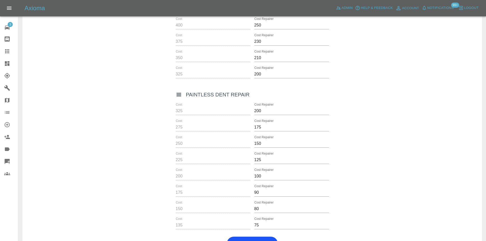
scroll to position [2693, 0]
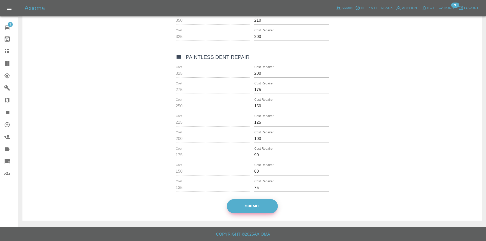
type input "200"
click at [272, 208] on button "Submit" at bounding box center [252, 206] width 51 height 14
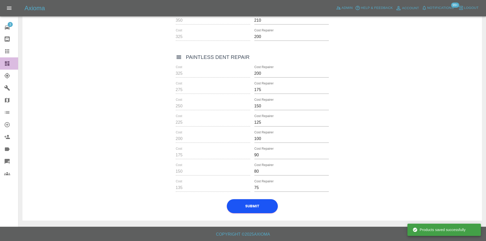
click at [6, 65] on icon at bounding box center [7, 63] width 5 height 5
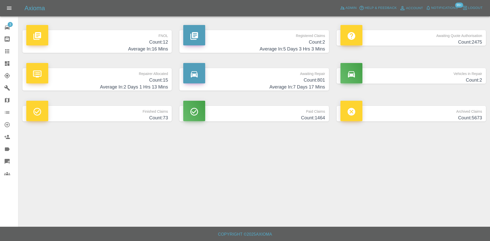
click at [9, 60] on link "Dashboard" at bounding box center [9, 63] width 18 height 12
click at [8, 44] on link "Bodyshop home" at bounding box center [9, 39] width 18 height 12
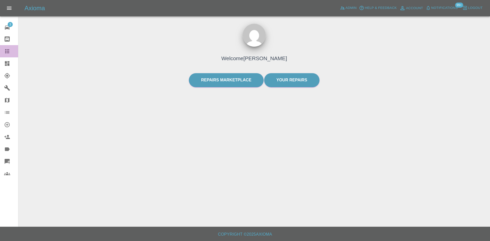
click at [9, 47] on link "Claims" at bounding box center [9, 51] width 18 height 12
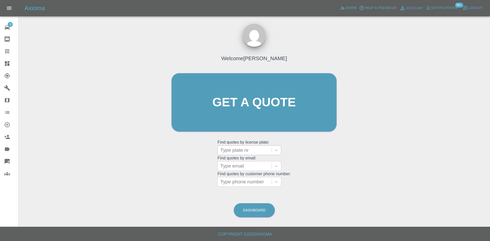
drag, startPoint x: 255, startPoint y: 144, endPoint x: 255, endPoint y: 147, distance: 3.1
click at [255, 145] on grid "Find quotes by license plate: Type plate nr" at bounding box center [253, 147] width 73 height 15
click at [255, 148] on div at bounding box center [244, 150] width 49 height 7
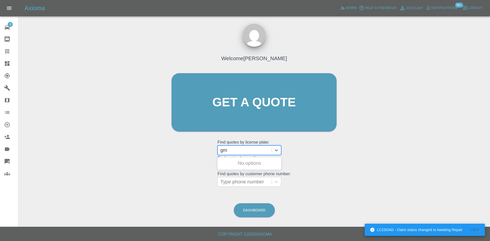
type input "g"
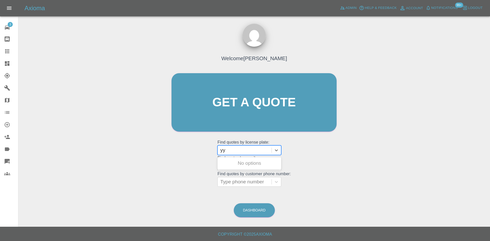
type input "y"
type input "c"
type input "o"
type input "hw22k"
click at [5, 62] on icon at bounding box center [7, 63] width 5 height 5
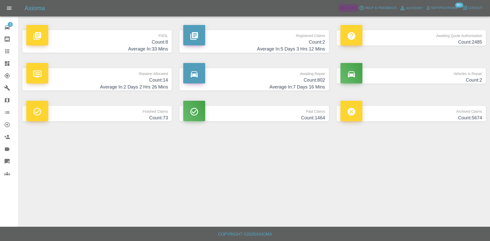
click at [342, 7] on icon at bounding box center [342, 7] width 5 height 5
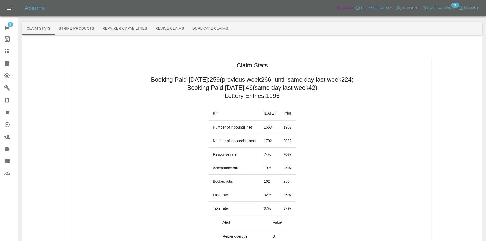
click at [348, 11] on link "Admin" at bounding box center [344, 8] width 19 height 8
click at [0, 64] on link "Dashboard" at bounding box center [9, 63] width 18 height 12
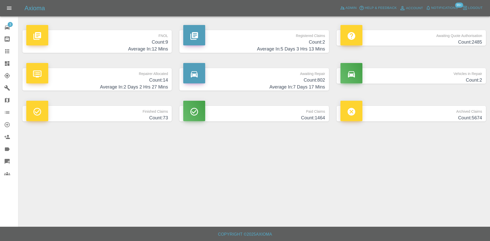
click at [81, 44] on h4 "Count: 9" at bounding box center [97, 42] width 142 height 7
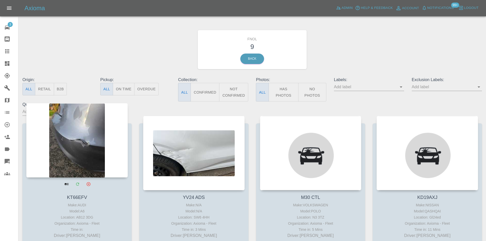
click at [97, 141] on div at bounding box center [77, 140] width 102 height 75
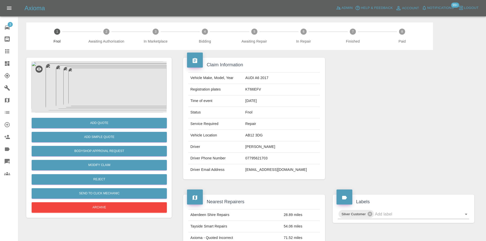
click at [123, 103] on img at bounding box center [98, 87] width 135 height 51
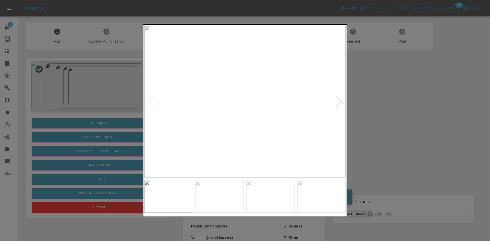
click at [338, 101] on div at bounding box center [338, 101] width 11 height 11
click at [418, 97] on div at bounding box center [245, 120] width 490 height 241
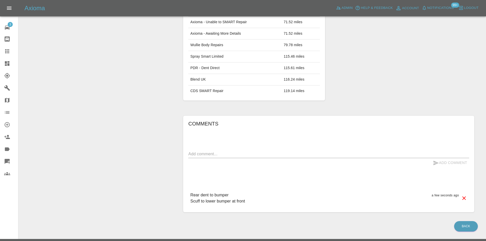
scroll to position [240, 0]
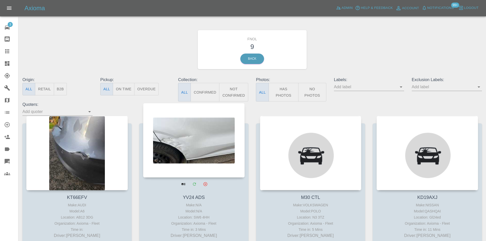
click at [201, 151] on div at bounding box center [194, 140] width 102 height 75
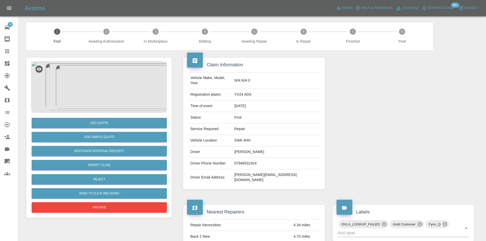
click at [105, 88] on img at bounding box center [98, 87] width 135 height 51
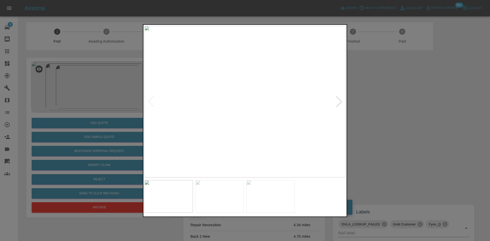
click at [197, 112] on img at bounding box center [244, 102] width 201 height 152
click at [197, 112] on img at bounding box center [388, 70] width 603 height 456
click at [408, 106] on div at bounding box center [245, 120] width 490 height 241
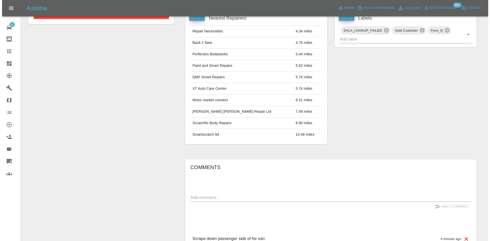
scroll to position [234, 0]
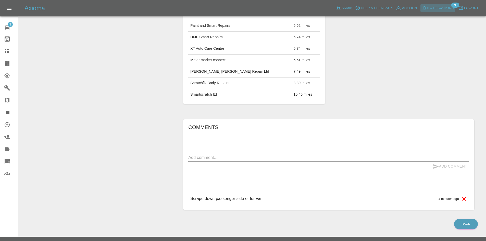
click at [435, 5] on span "Notifications" at bounding box center [441, 8] width 27 height 6
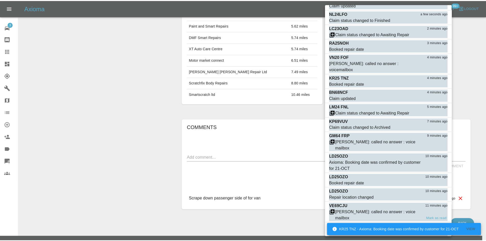
scroll to position [81, 0]
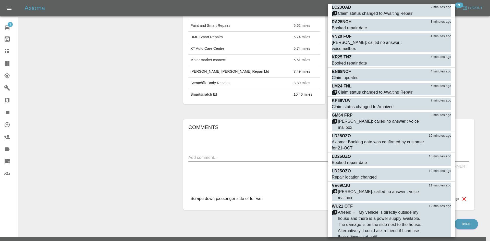
click at [5, 64] on div at bounding box center [245, 120] width 490 height 241
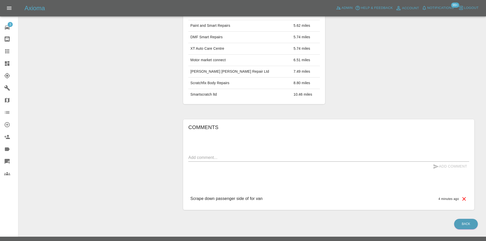
click at [6, 64] on icon at bounding box center [7, 63] width 5 height 5
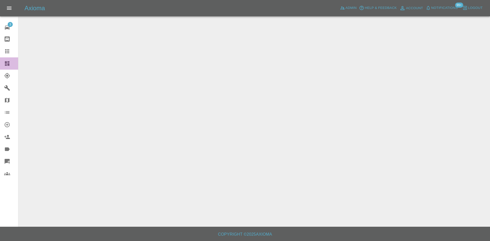
click at [6, 64] on icon at bounding box center [7, 63] width 5 height 5
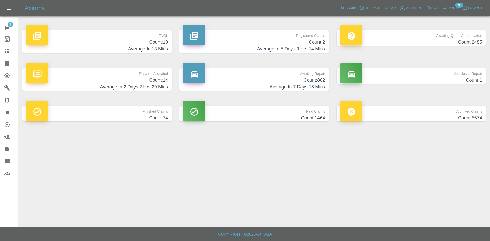
click at [0, 66] on link "Dashboard" at bounding box center [9, 63] width 18 height 12
click at [154, 70] on p "Repairer Allocated" at bounding box center [97, 72] width 142 height 9
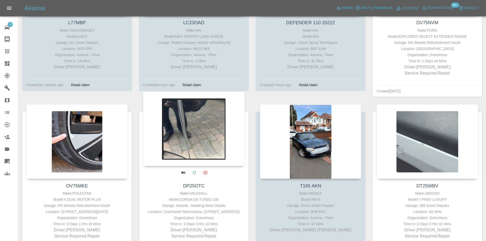
scroll to position [179, 0]
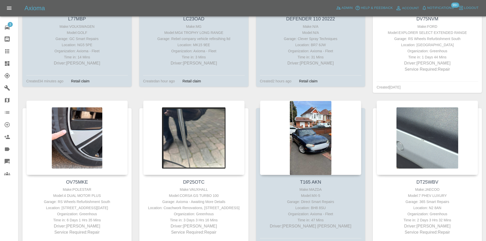
click at [5, 63] on icon at bounding box center [7, 63] width 5 height 5
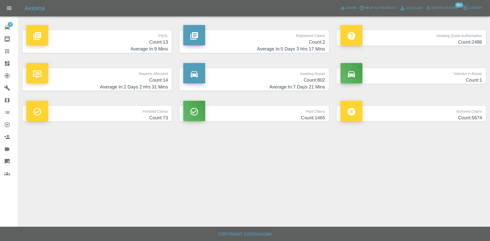
click at [295, 38] on p "Registered Claims" at bounding box center [254, 34] width 142 height 9
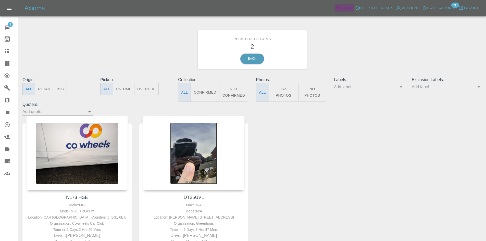
click at [350, 7] on span "Admin" at bounding box center [347, 8] width 11 height 6
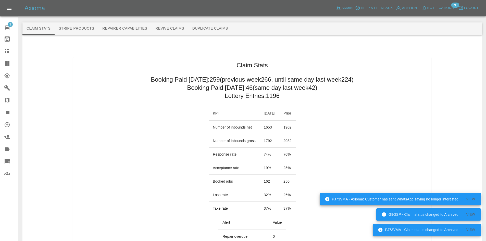
drag, startPoint x: 74, startPoint y: 132, endPoint x: 121, endPoint y: 126, distance: 47.8
click at [1, 62] on link "Dashboard" at bounding box center [9, 63] width 18 height 12
click at [10, 65] on div at bounding box center [11, 63] width 14 height 6
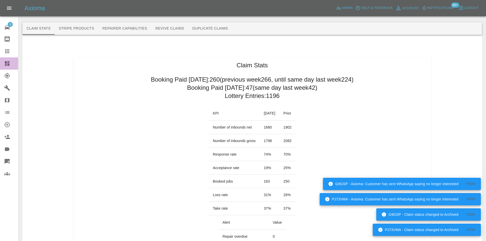
click at [5, 65] on icon at bounding box center [7, 63] width 6 height 6
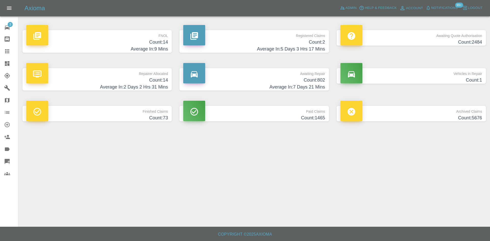
click at [283, 41] on h4 "Count: 2" at bounding box center [254, 42] width 142 height 7
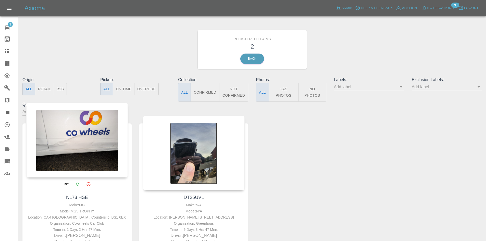
click at [81, 117] on div at bounding box center [77, 140] width 102 height 75
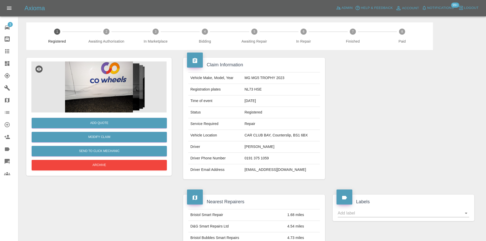
click at [114, 104] on img at bounding box center [98, 87] width 135 height 51
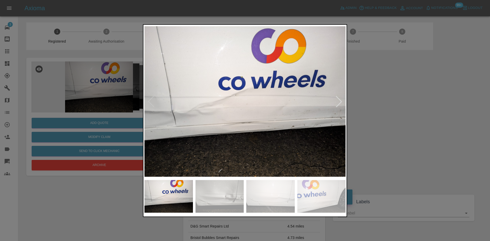
click at [339, 106] on div at bounding box center [338, 101] width 11 height 11
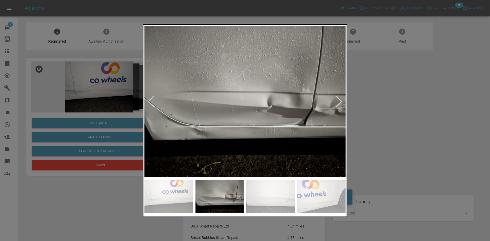
click at [338, 106] on div at bounding box center [338, 101] width 11 height 11
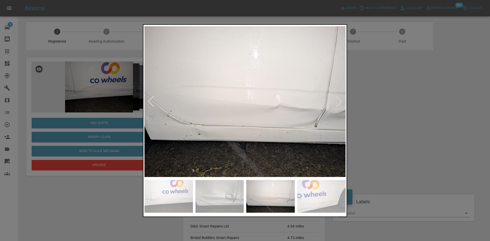
click at [338, 106] on div at bounding box center [338, 101] width 11 height 11
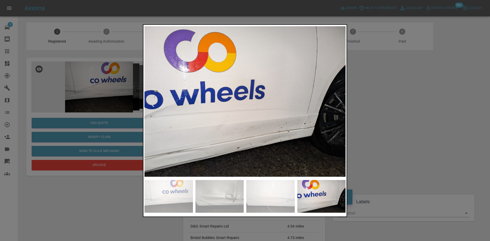
click at [338, 106] on img at bounding box center [244, 102] width 201 height 152
drag, startPoint x: 422, startPoint y: 81, endPoint x: 417, endPoint y: 79, distance: 5.5
click at [422, 81] on div at bounding box center [245, 120] width 490 height 241
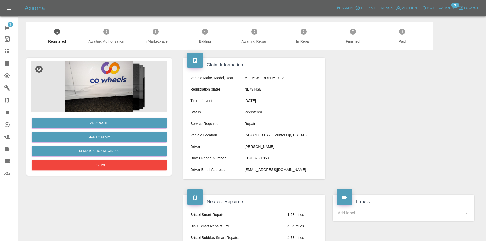
click at [254, 85] on td "NL73 HSE" at bounding box center [281, 89] width 77 height 11
copy td "NL73 HSE"
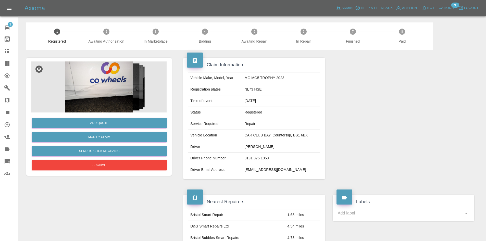
click at [301, 134] on td "CAR CLUB BAY, Counterslip, BS1 6BX" at bounding box center [281, 135] width 77 height 11
click at [306, 135] on td "CAR CLUB BAY, Counterslip, BS1 6BX" at bounding box center [281, 135] width 77 height 11
drag, startPoint x: 308, startPoint y: 135, endPoint x: 293, endPoint y: 135, distance: 14.3
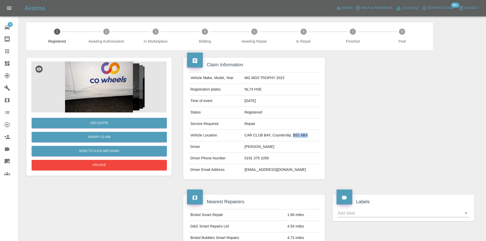
click at [293, 135] on td "CAR CLUB BAY, Counterslip, BS1 6BX" at bounding box center [281, 135] width 77 height 11
copy td "BS1 6BX"
click at [104, 91] on img at bounding box center [98, 87] width 135 height 51
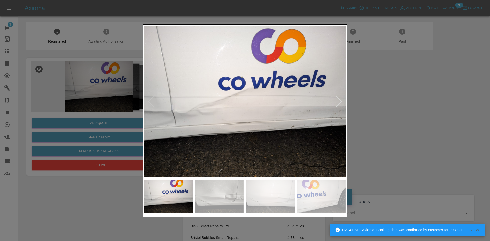
click at [339, 105] on div at bounding box center [338, 101] width 11 height 11
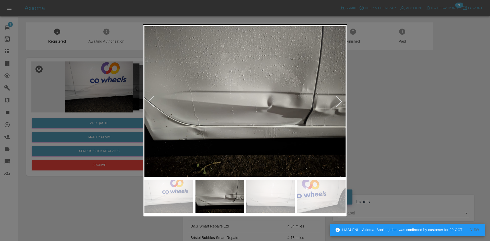
click at [339, 105] on div at bounding box center [338, 101] width 11 height 11
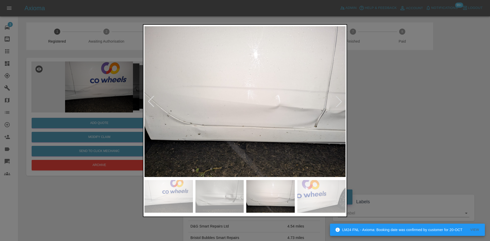
click at [168, 203] on img at bounding box center [168, 196] width 49 height 33
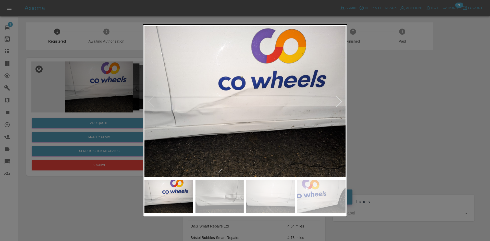
click at [338, 106] on div at bounding box center [338, 101] width 11 height 11
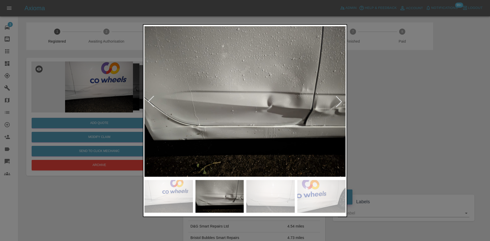
click at [338, 106] on div at bounding box center [338, 101] width 11 height 11
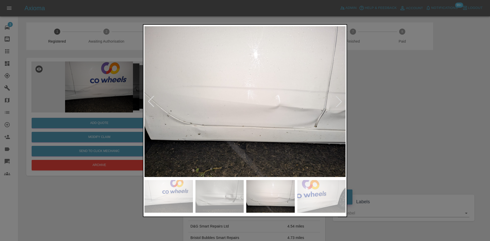
click at [338, 106] on div at bounding box center [338, 101] width 11 height 11
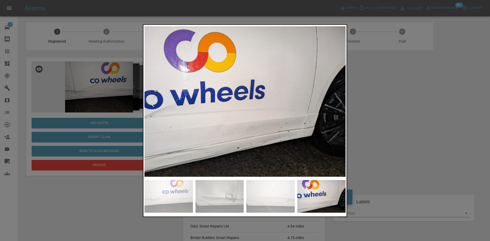
click at [338, 106] on img at bounding box center [244, 102] width 201 height 152
click at [411, 107] on div at bounding box center [245, 120] width 490 height 241
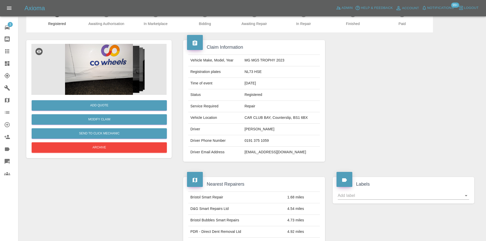
scroll to position [51, 0]
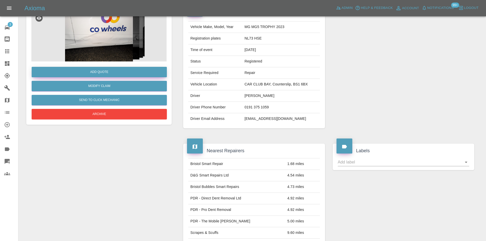
click at [101, 73] on button "Add Quote" at bounding box center [99, 72] width 135 height 10
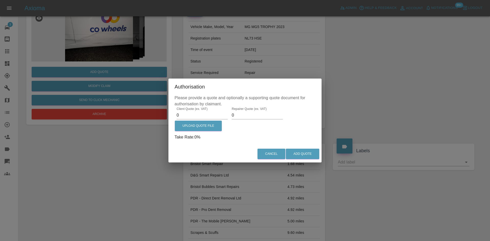
drag, startPoint x: 192, startPoint y: 119, endPoint x: 191, endPoint y: 117, distance: 3.2
click at [191, 117] on div "Client Quote (ex. VAT) 0 Repairer Quote (ex. VAT) 0 Upload Quote File Take Rate…" at bounding box center [245, 123] width 141 height 33
click at [191, 117] on input "0" at bounding box center [202, 115] width 51 height 8
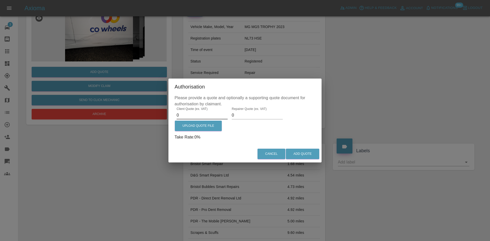
paste input "4141.98"
type input "4141.98"
click at [253, 116] on input "0" at bounding box center [257, 115] width 51 height 8
type input "03000"
click at [189, 125] on label "Upload Quote File" at bounding box center [198, 126] width 47 height 10
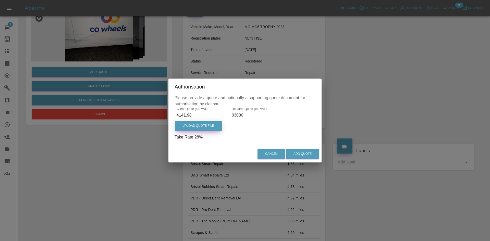
click at [0, 0] on input "Upload Quote File" at bounding box center [0, 0] width 0 height 0
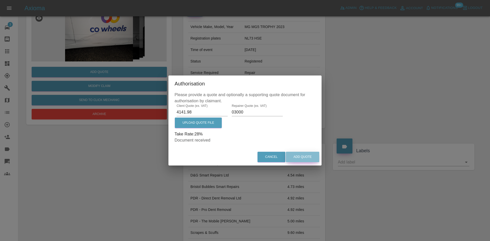
click at [314, 157] on button "Add Quote" at bounding box center [302, 157] width 33 height 10
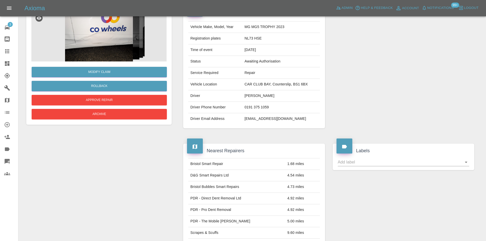
scroll to position [0, 0]
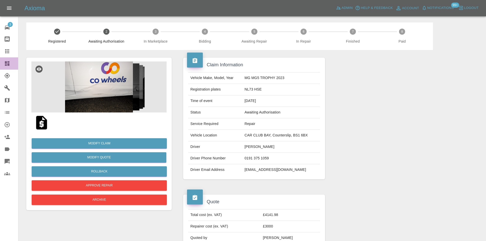
click at [0, 63] on link "Dashboard" at bounding box center [9, 63] width 18 height 12
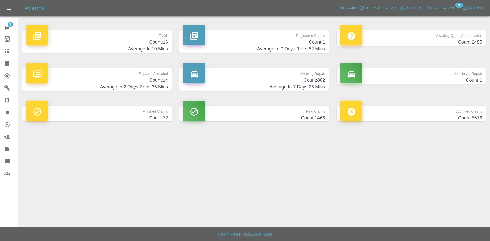
click at [103, 40] on h4 "Count: 16" at bounding box center [97, 42] width 142 height 7
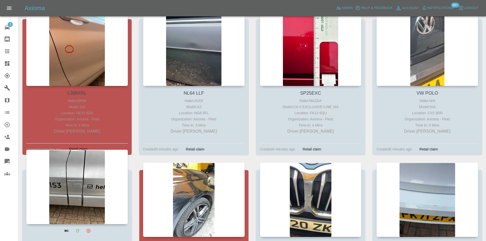
scroll to position [128, 0]
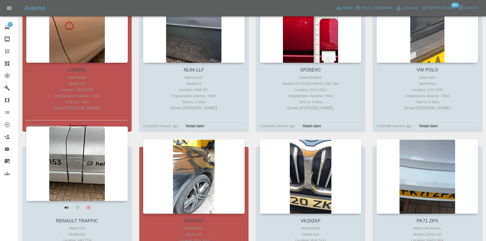
click at [87, 162] on div at bounding box center [77, 164] width 102 height 75
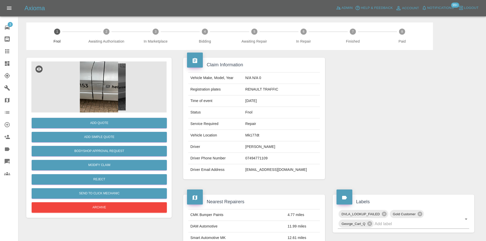
click at [103, 77] on img at bounding box center [98, 87] width 135 height 51
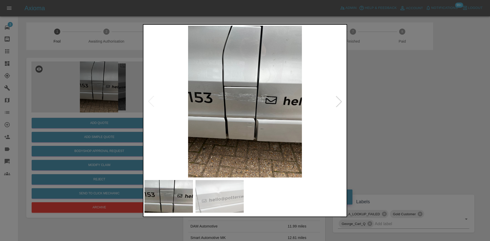
click at [339, 100] on div at bounding box center [338, 101] width 11 height 11
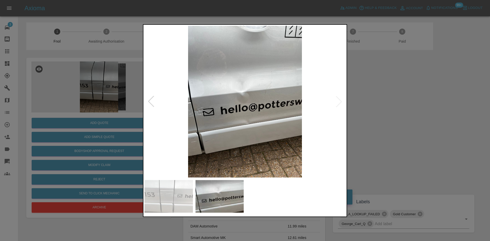
click at [393, 97] on div at bounding box center [245, 120] width 490 height 241
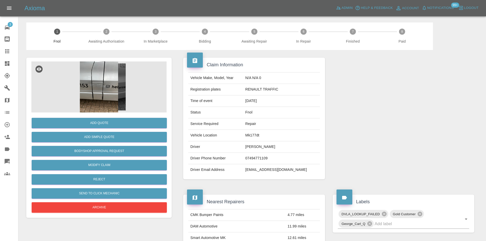
click at [9, 66] on icon at bounding box center [7, 63] width 5 height 5
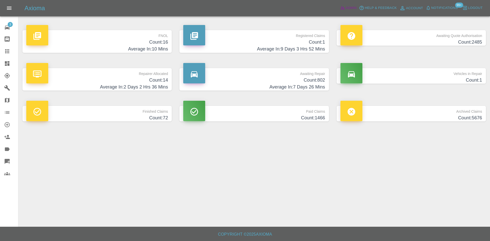
click at [346, 10] on span "Admin" at bounding box center [351, 8] width 11 height 6
